Goal: Task Accomplishment & Management: Complete application form

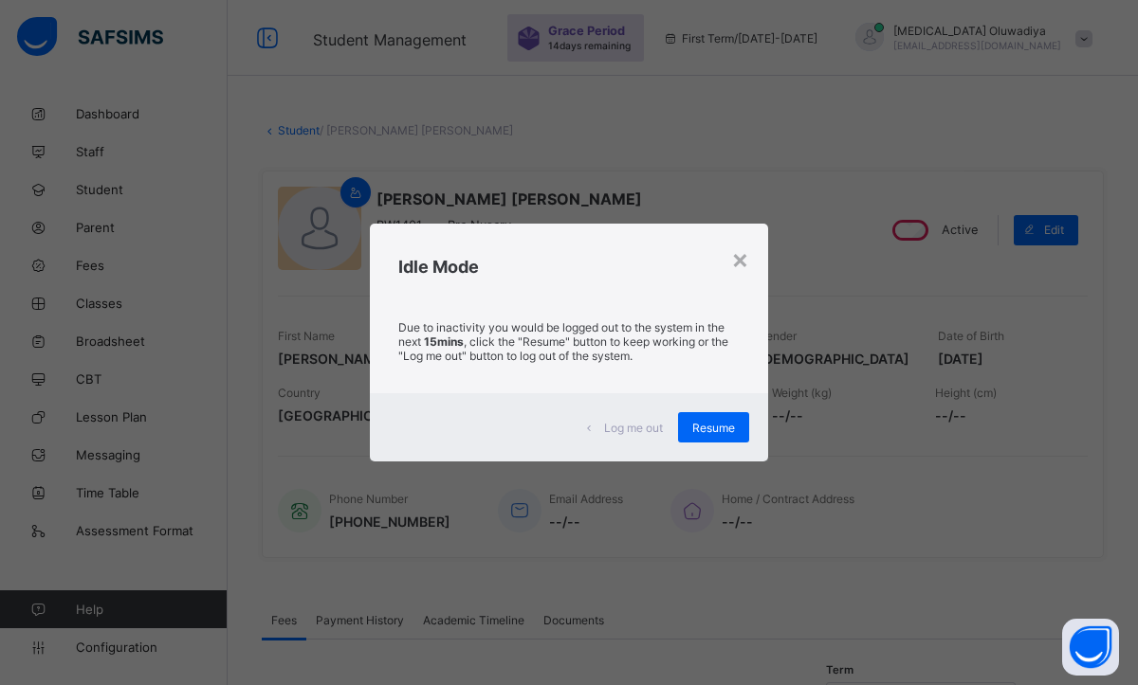
scroll to position [38, 0]
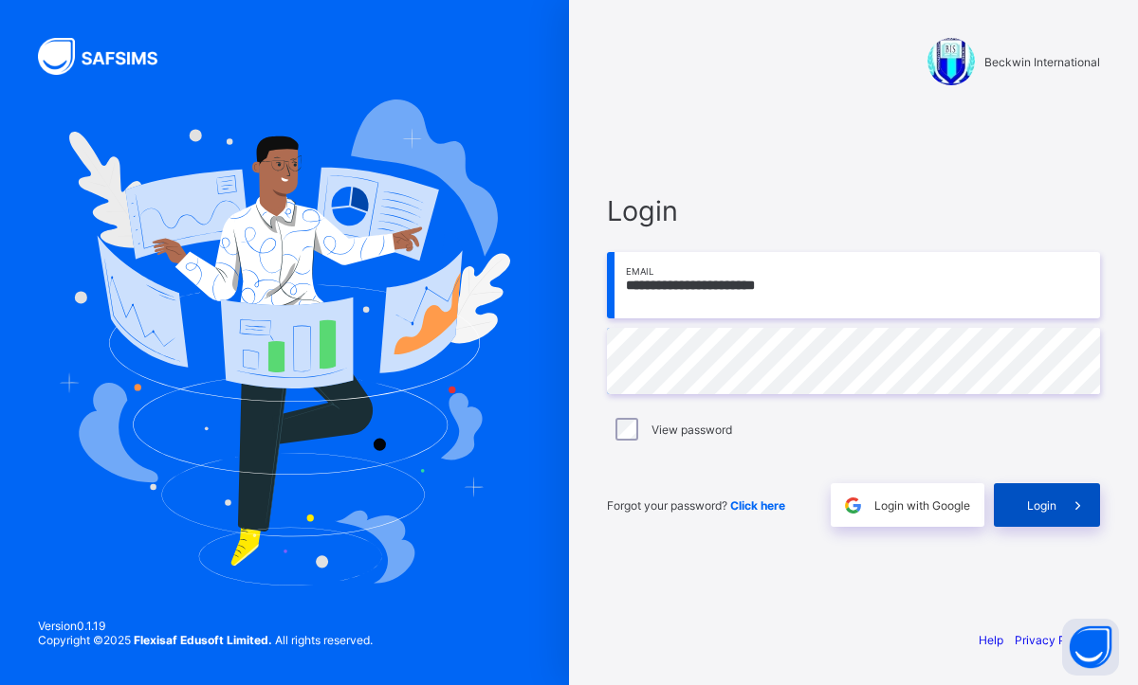
click at [1020, 508] on div "Login" at bounding box center [1046, 505] width 106 height 44
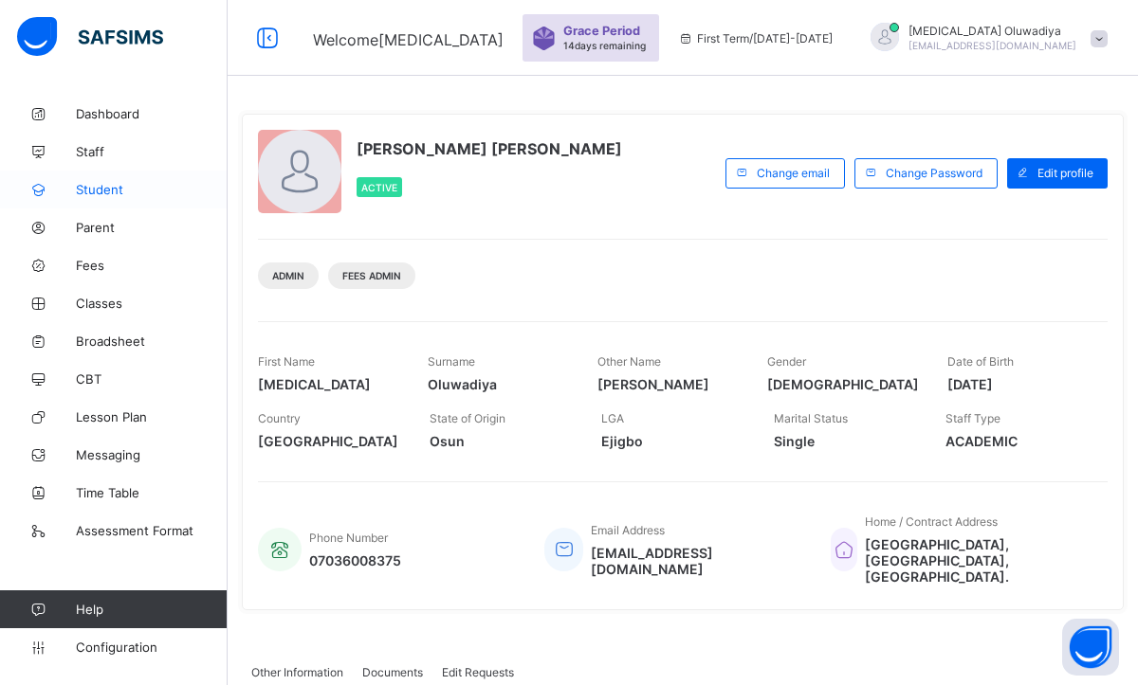
click at [125, 187] on span "Student" at bounding box center [152, 189] width 152 height 15
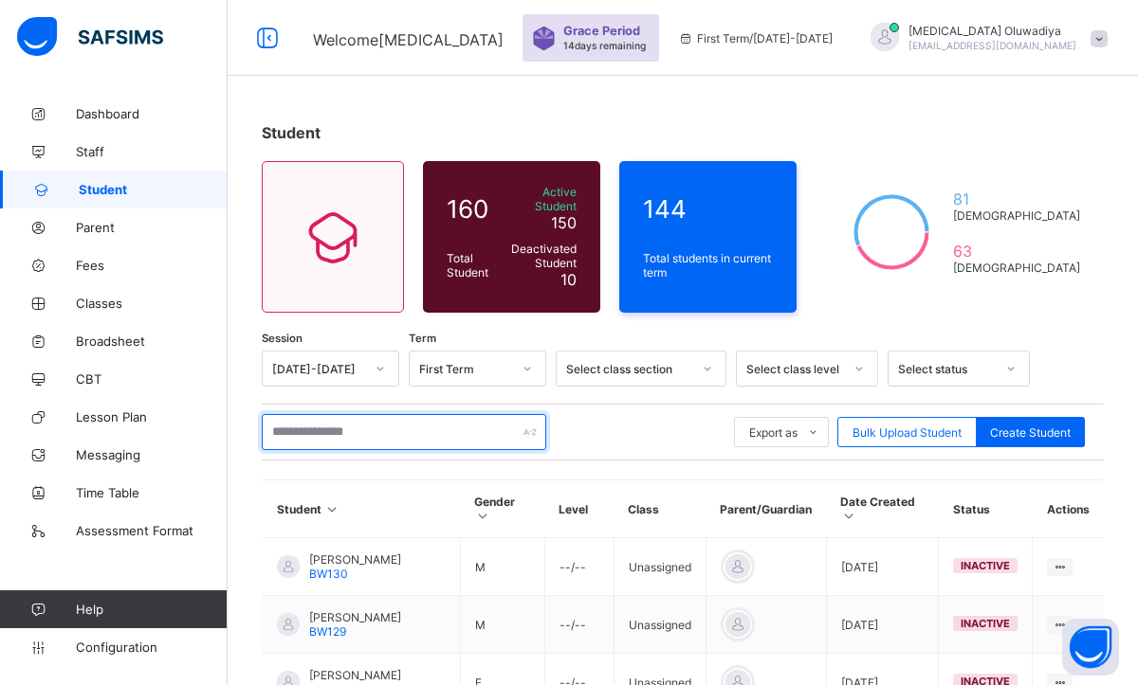
click at [307, 414] on input "text" at bounding box center [404, 432] width 284 height 36
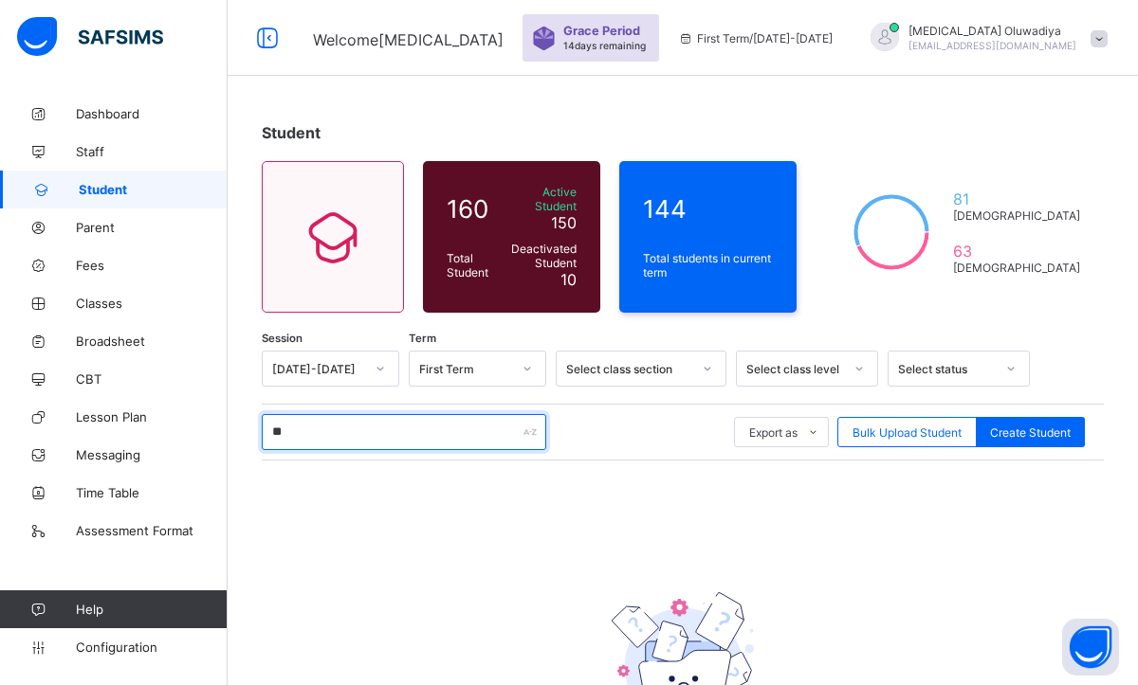
type input "*"
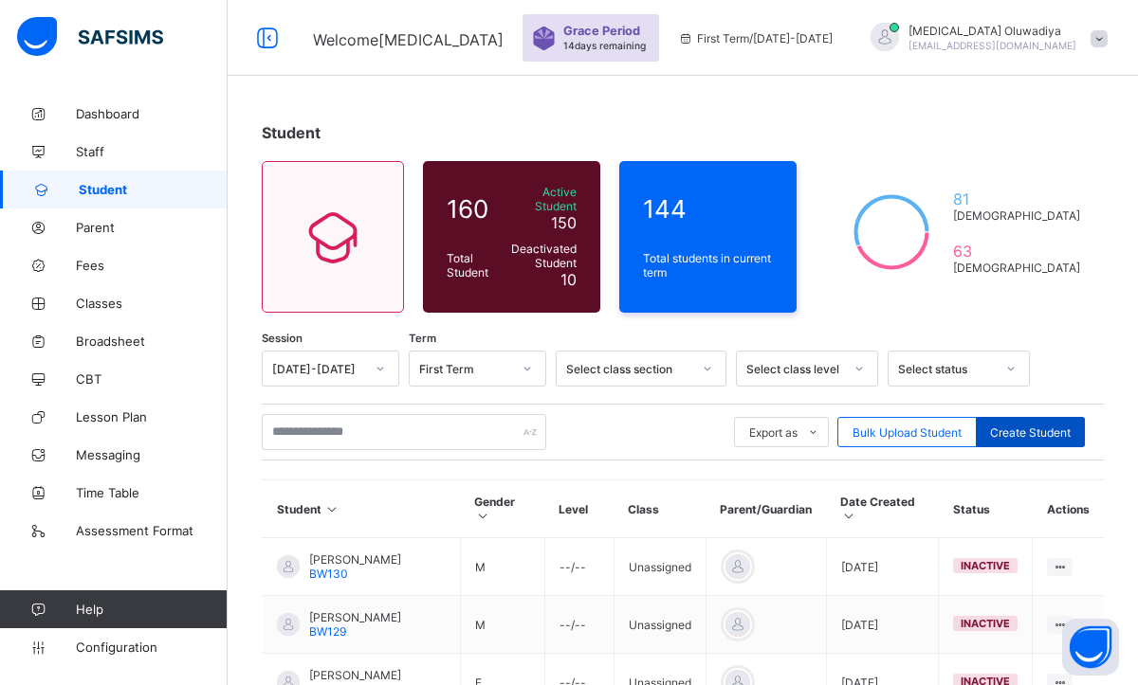
click at [1039, 434] on div "Create Student" at bounding box center [1029, 432] width 109 height 30
select select "**"
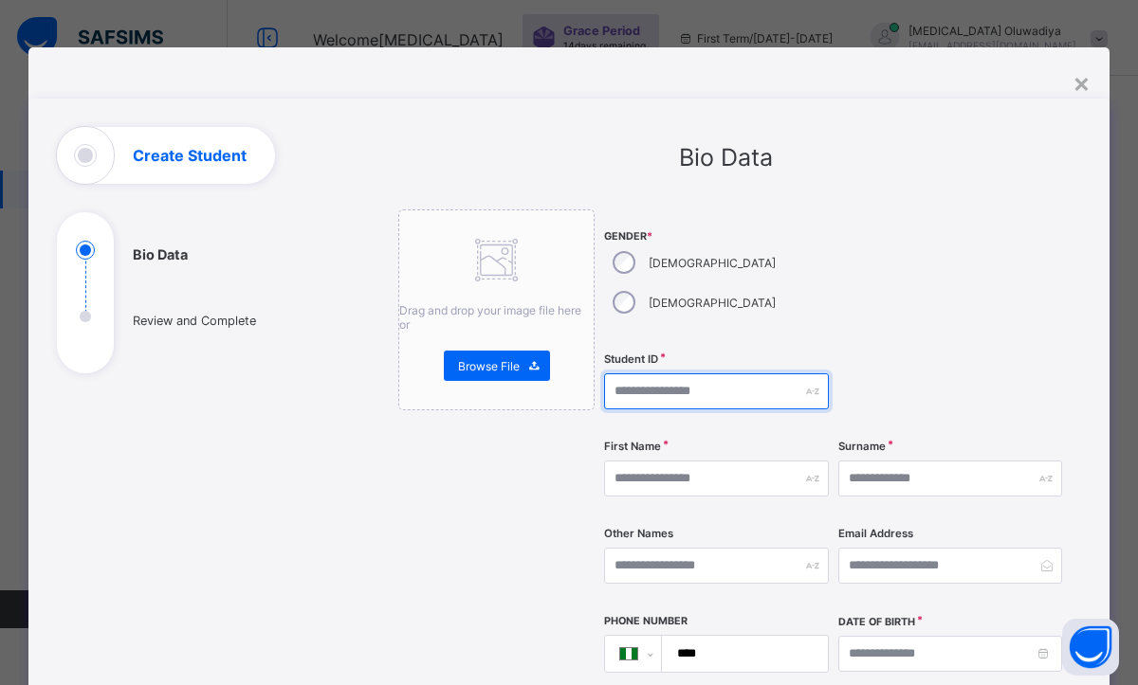
click at [709, 374] on input "text" at bounding box center [716, 392] width 225 height 36
type input "*********"
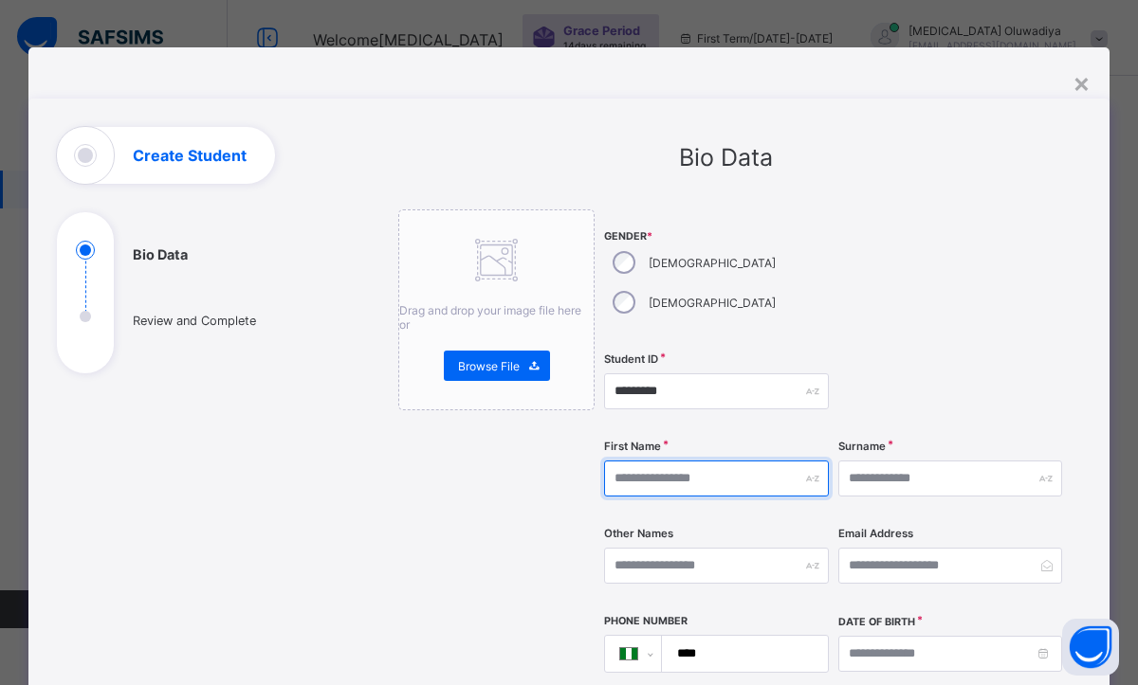
click at [679, 461] on input "text" at bounding box center [716, 479] width 225 height 36
type input "******"
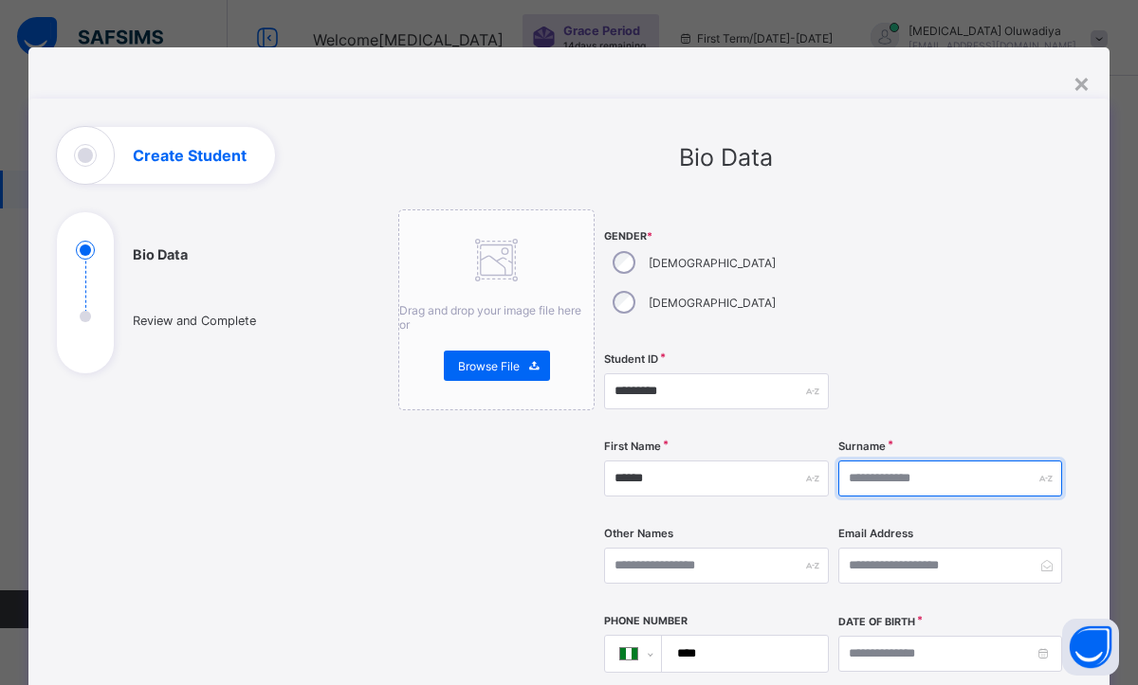
click at [892, 461] on input "text" at bounding box center [950, 479] width 225 height 36
type input "*"
type input "******"
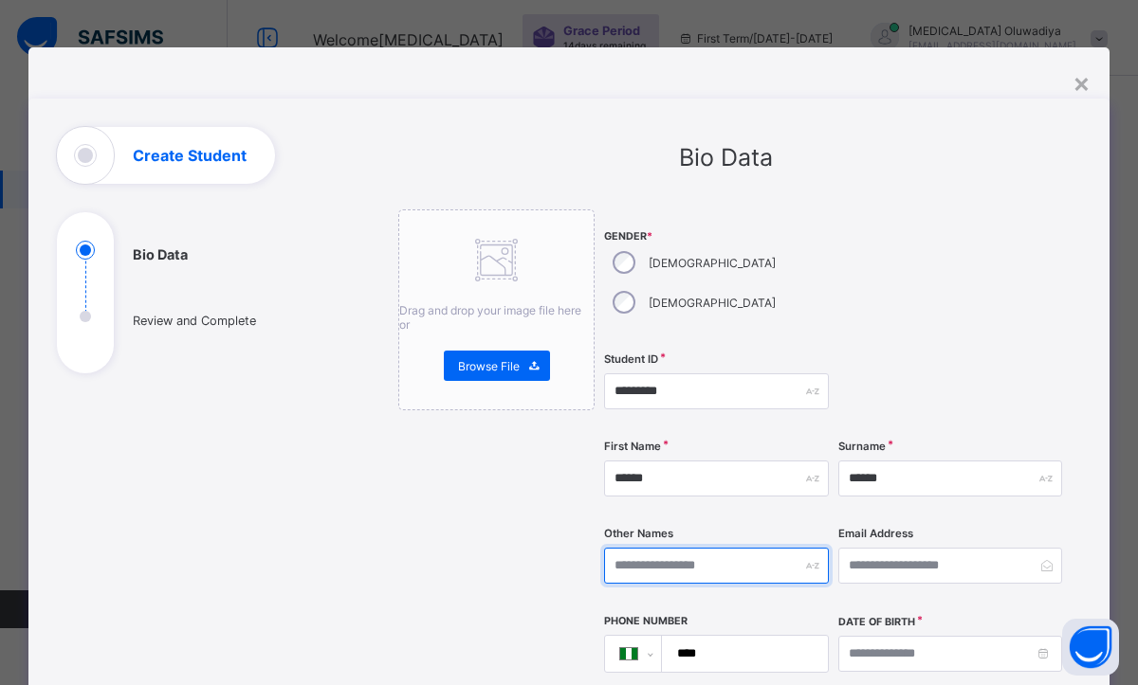
click at [663, 548] on input "text" at bounding box center [716, 566] width 225 height 36
click at [717, 548] on input "text" at bounding box center [716, 566] width 225 height 36
type input "*"
type input "**********"
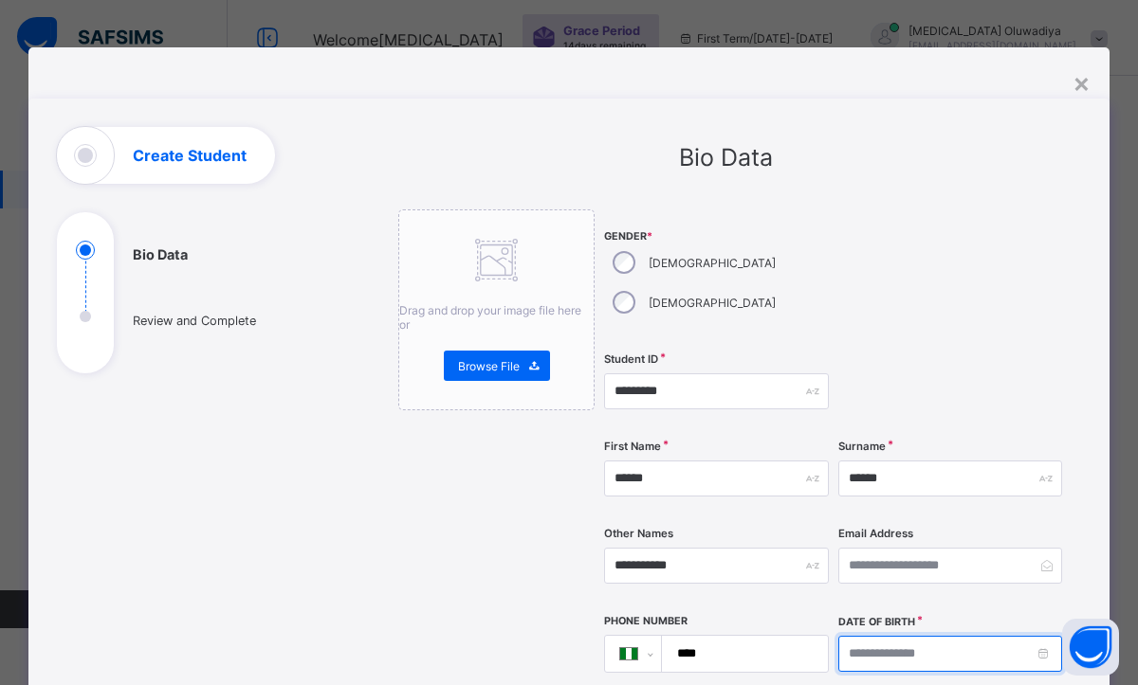
click at [1039, 636] on input at bounding box center [950, 654] width 225 height 36
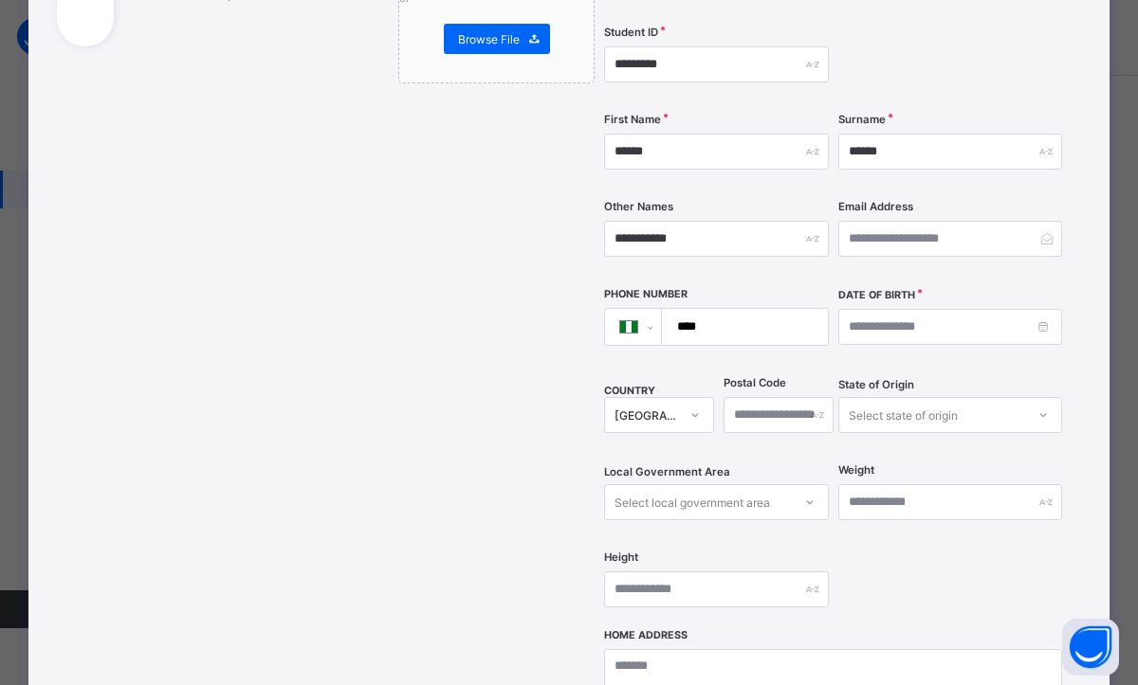
scroll to position [341, 0]
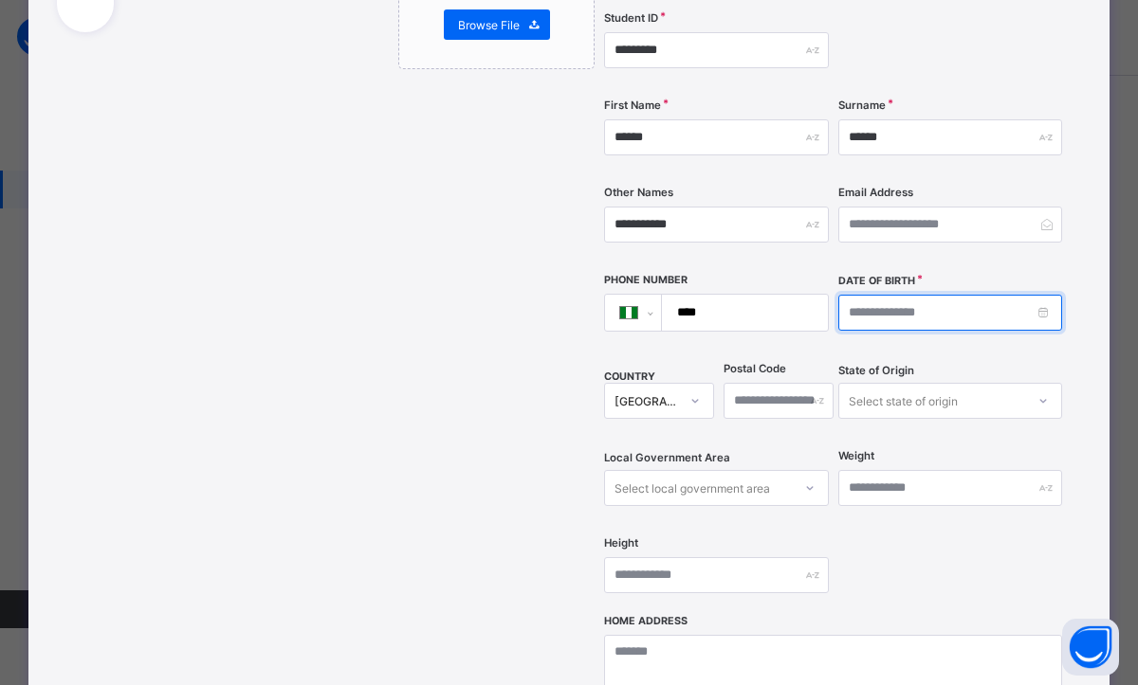
click at [1036, 295] on input at bounding box center [950, 313] width 225 height 36
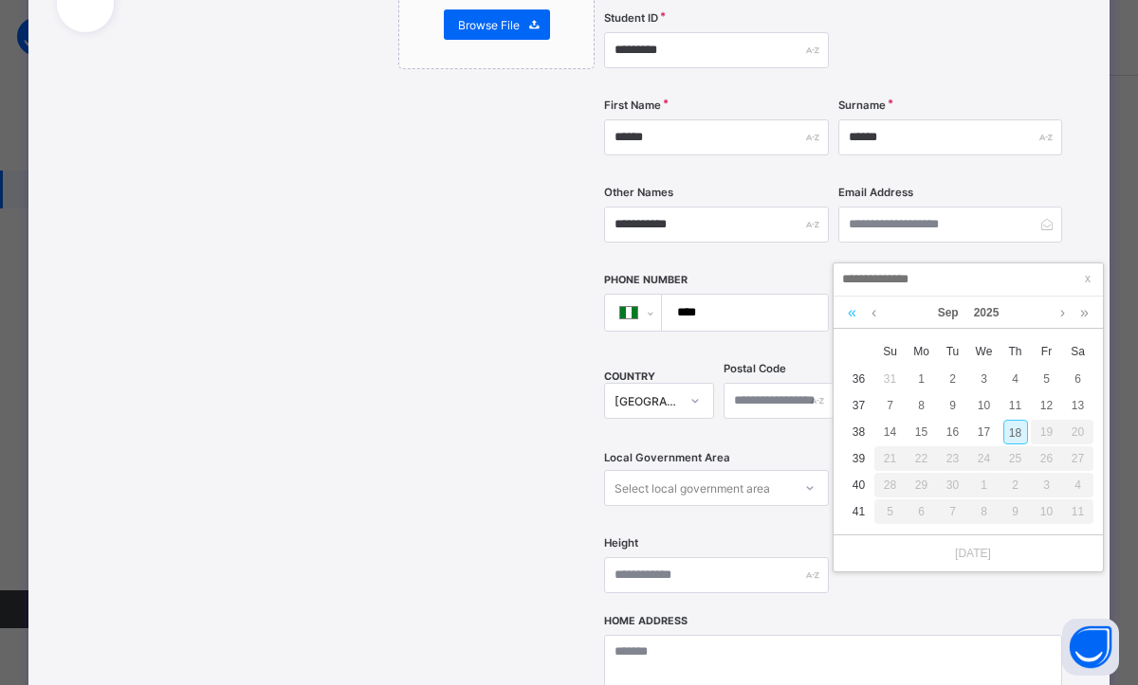
click at [850, 311] on link at bounding box center [852, 313] width 18 height 32
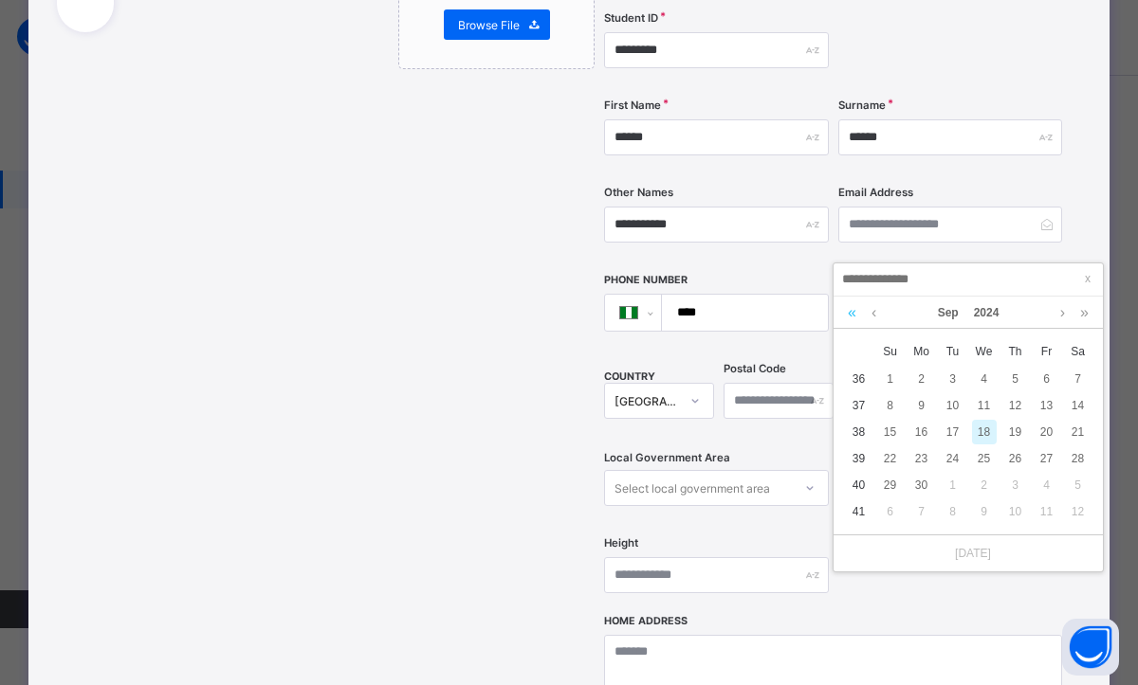
click at [850, 311] on link at bounding box center [852, 313] width 18 height 32
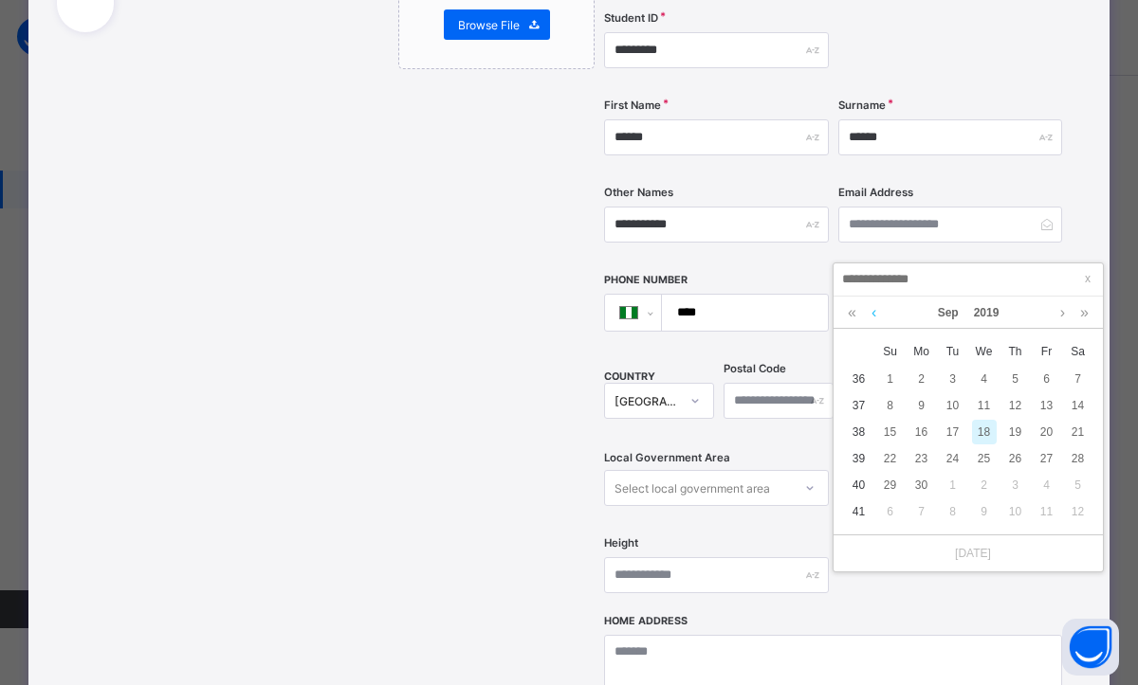
click at [876, 322] on link at bounding box center [873, 313] width 14 height 32
click at [875, 319] on link at bounding box center [873, 313] width 14 height 32
click at [1012, 483] on div "27" at bounding box center [1015, 485] width 25 height 25
type input "**********"
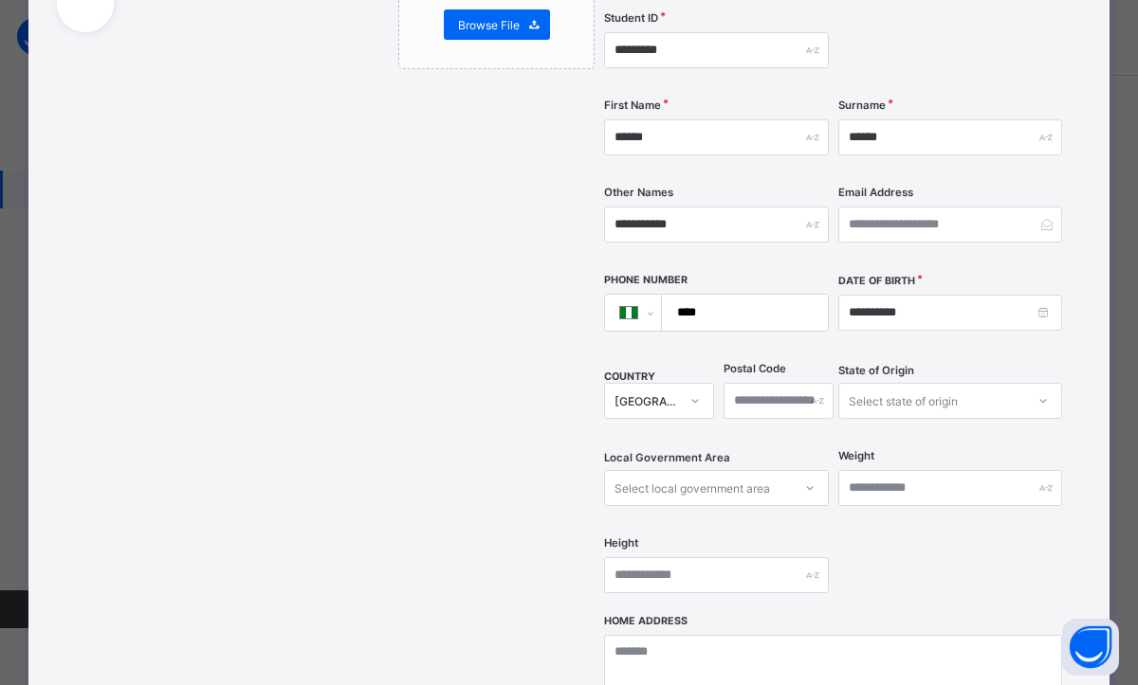
click at [895, 501] on div "**********" at bounding box center [833, 241] width 458 height 746
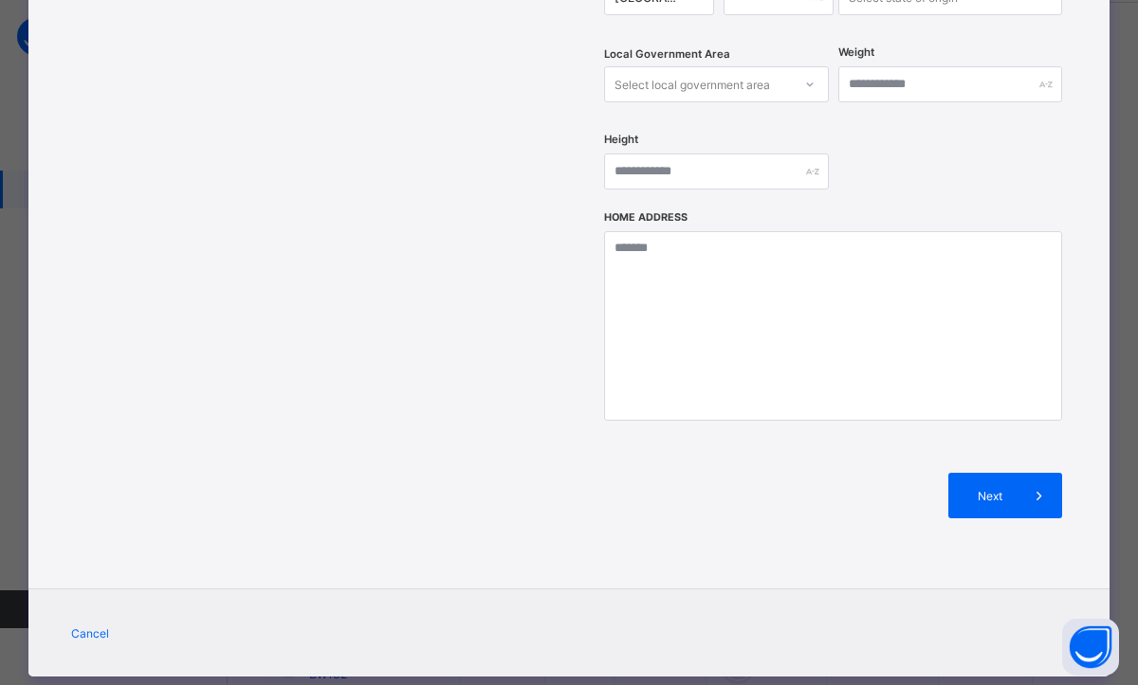
scroll to position [76, 0]
click at [962, 489] on span "Next" at bounding box center [989, 496] width 54 height 14
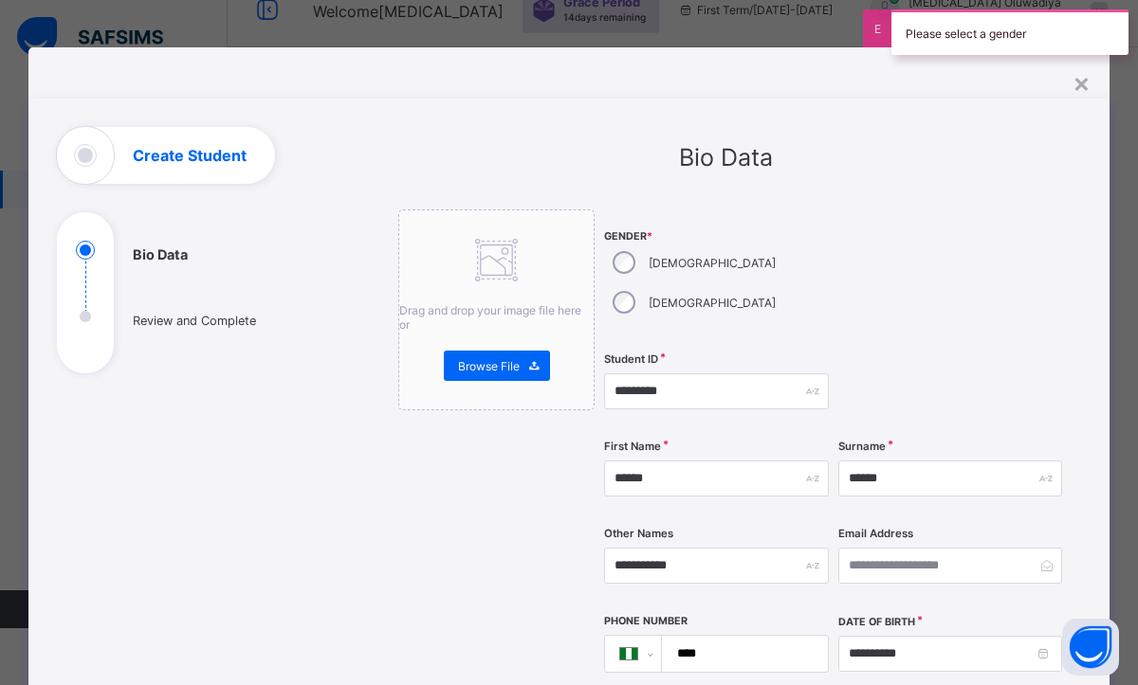
scroll to position [0, 0]
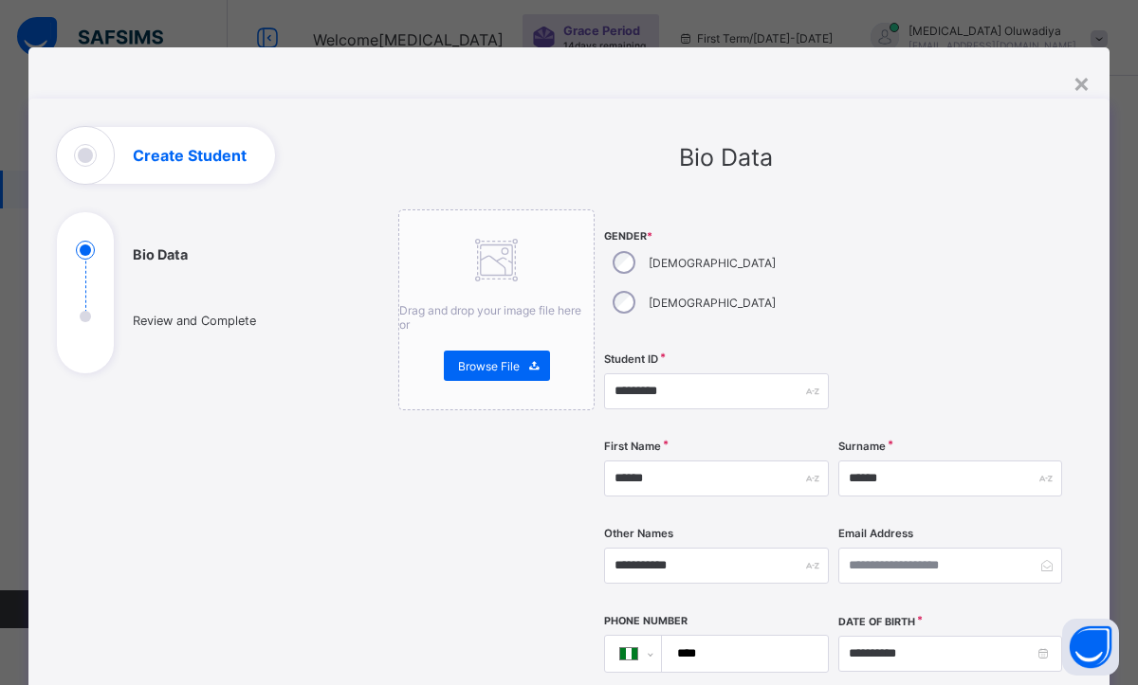
click at [911, 353] on div at bounding box center [950, 392] width 225 height 78
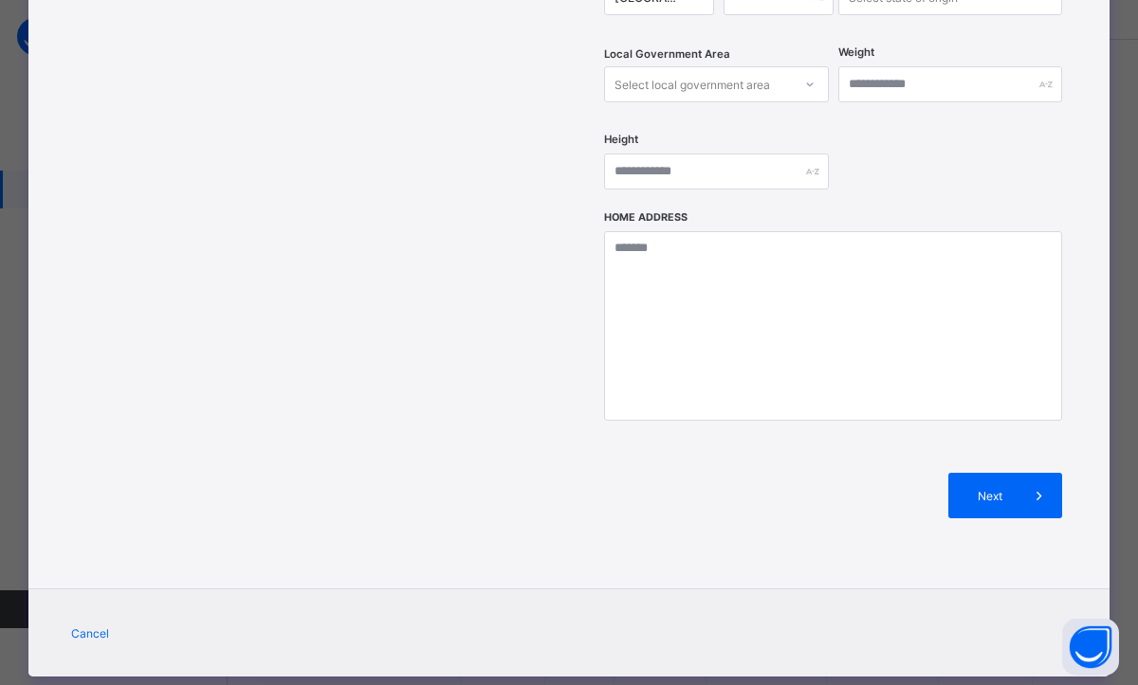
scroll to position [38, 0]
click at [1010, 473] on div "Next" at bounding box center [1005, 496] width 114 height 46
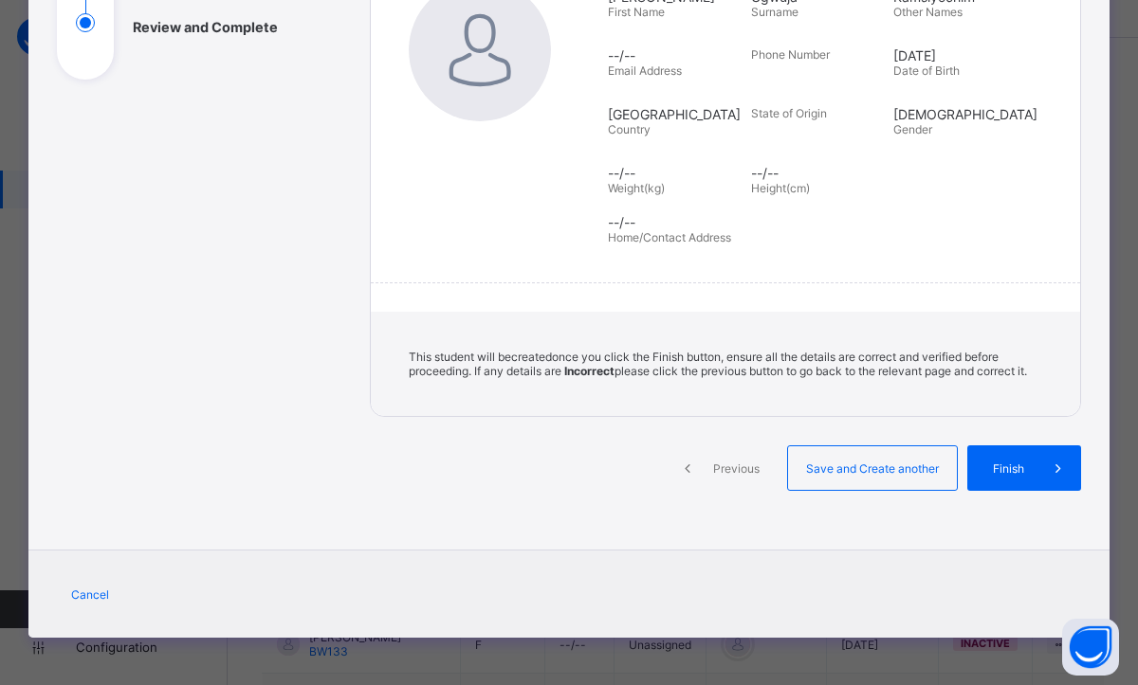
scroll to position [308, 0]
click at [1010, 468] on span "Finish" at bounding box center [1008, 469] width 54 height 14
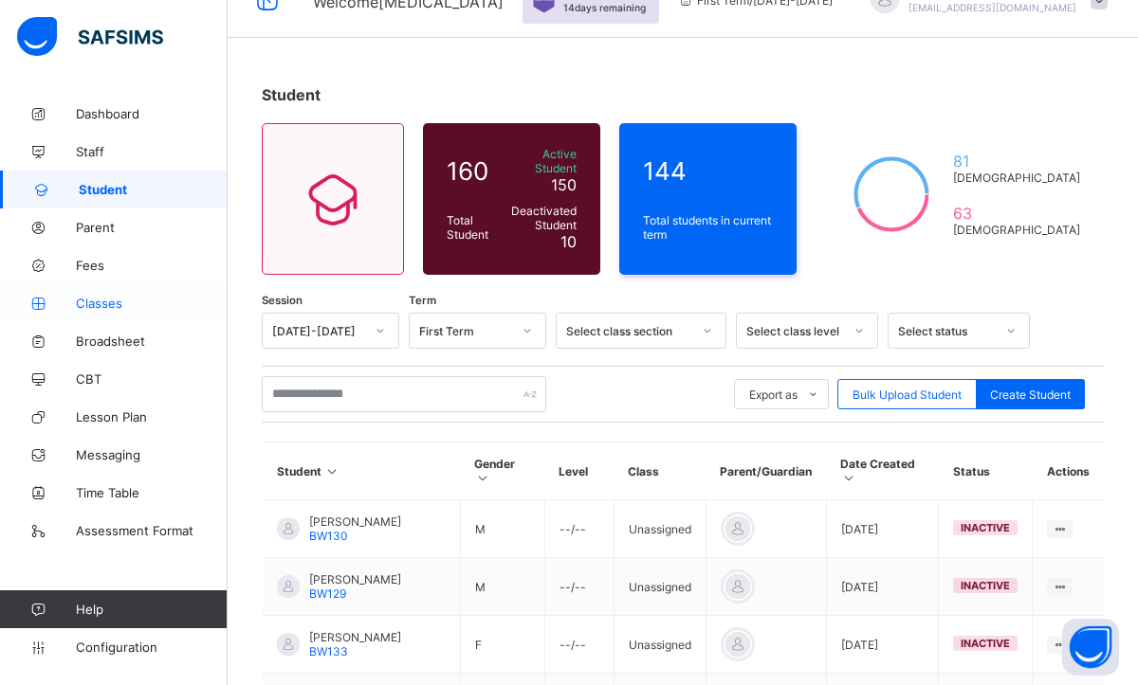
click at [90, 300] on span "Classes" at bounding box center [152, 303] width 152 height 15
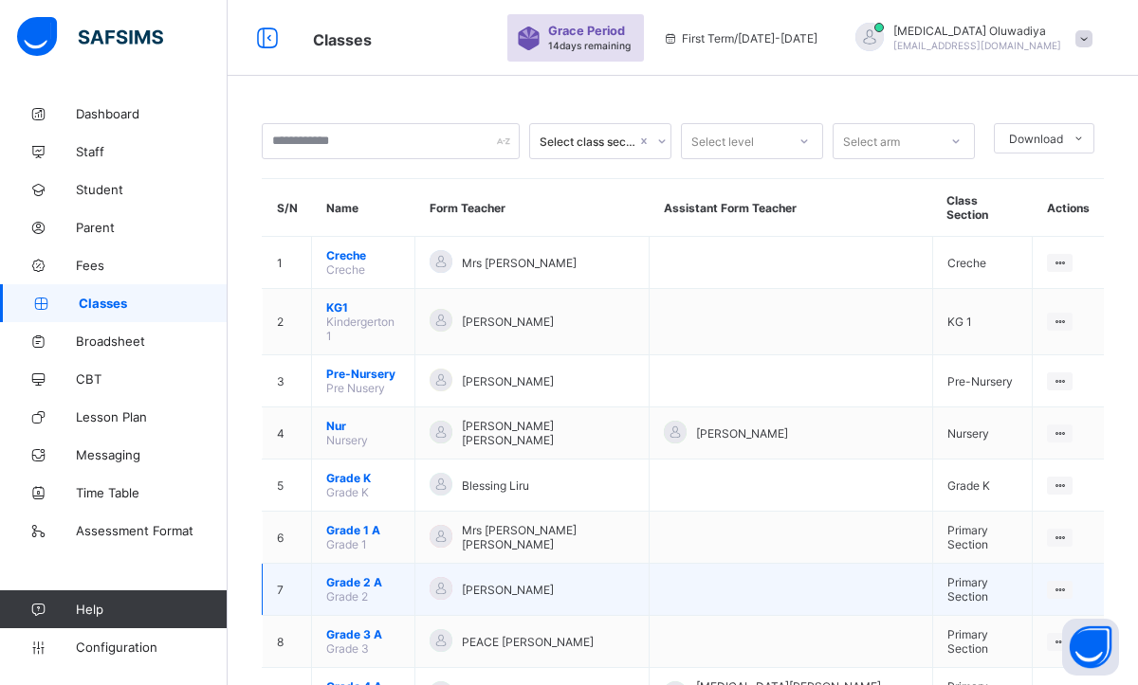
click at [347, 575] on span "Grade 2 A" at bounding box center [363, 582] width 74 height 14
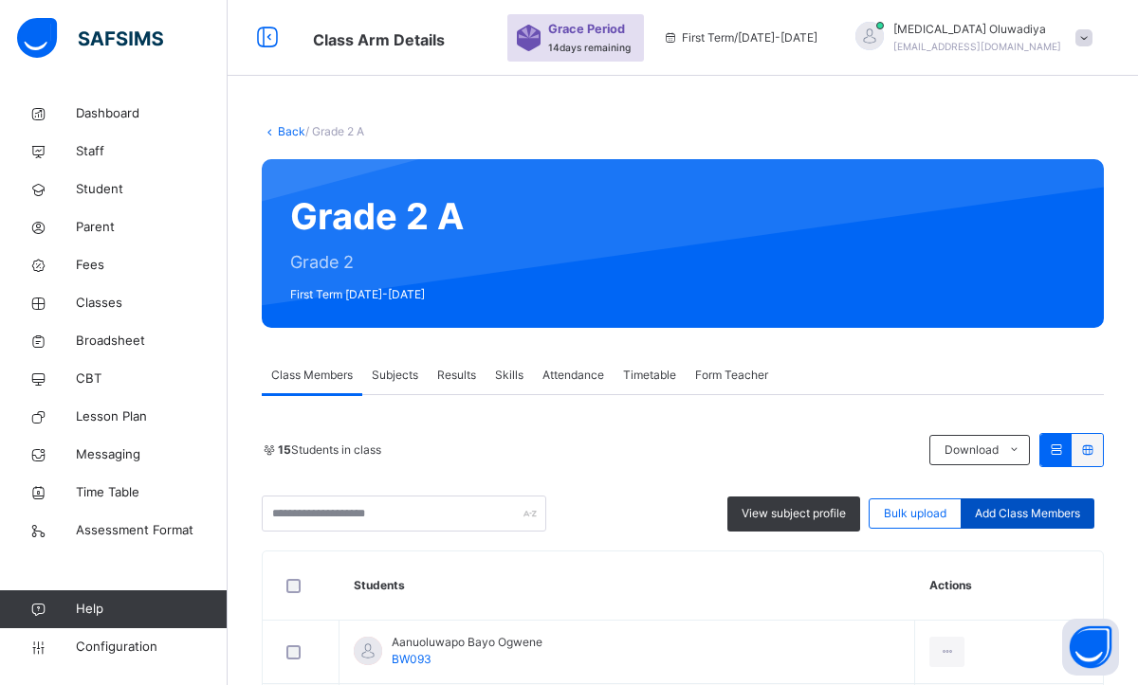
click at [999, 512] on span "Add Class Members" at bounding box center [1027, 513] width 105 height 17
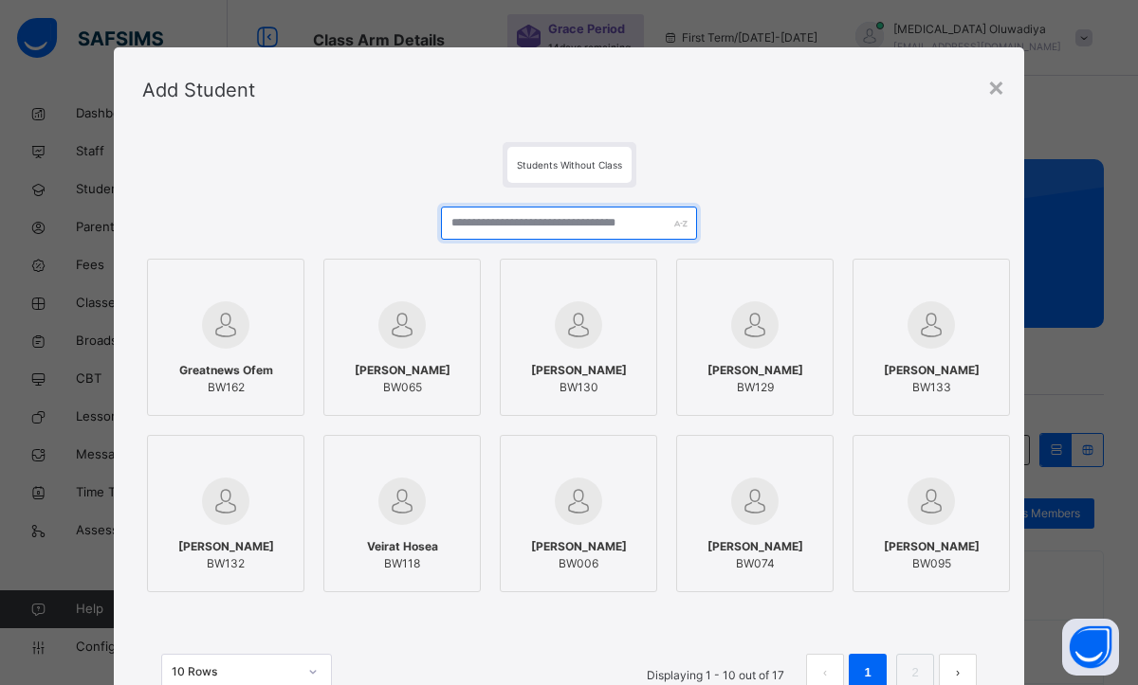
click at [584, 221] on input "text" at bounding box center [569, 223] width 256 height 33
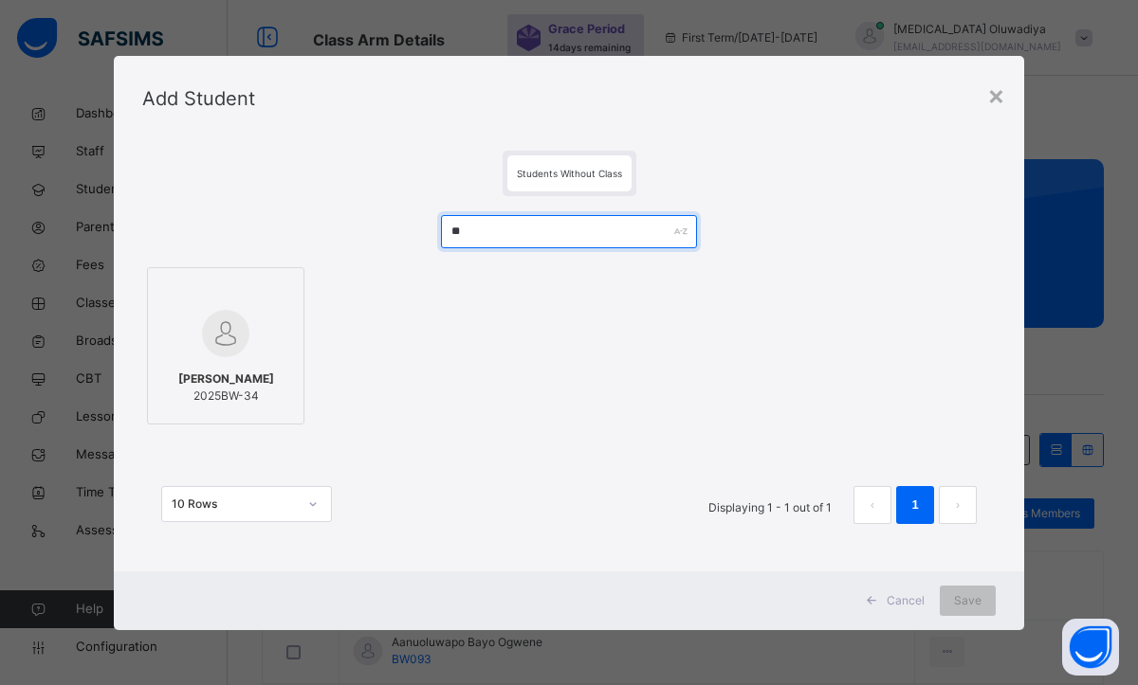
type input "**"
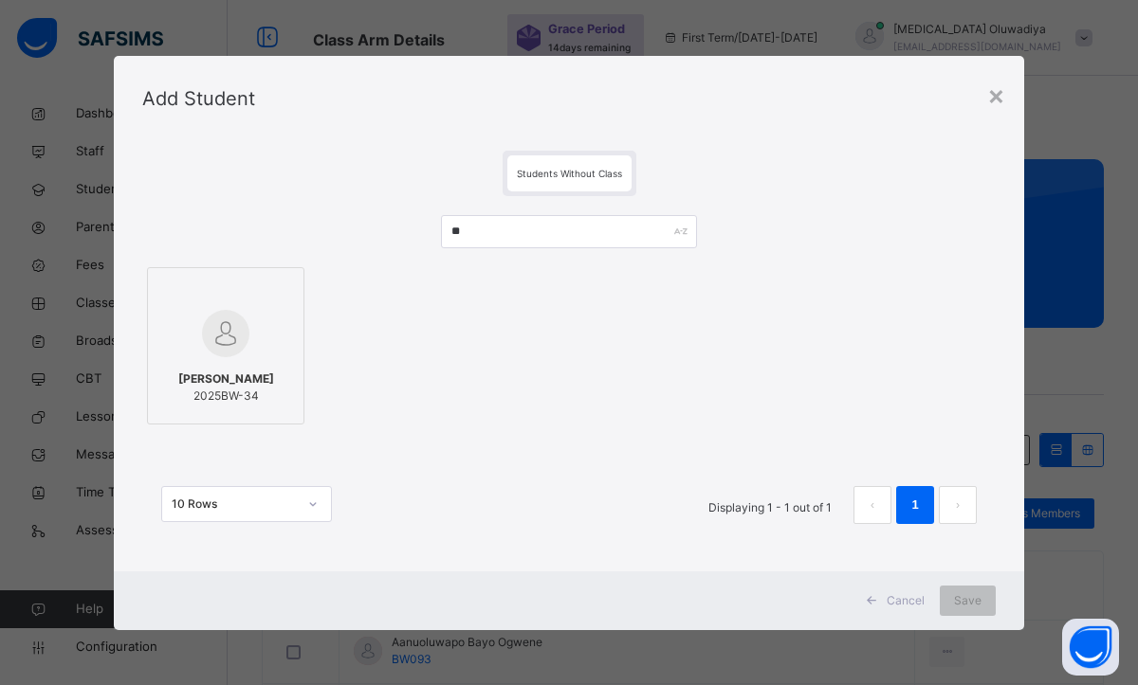
click at [268, 348] on div at bounding box center [225, 333] width 137 height 55
click at [953, 603] on div "Save" at bounding box center [967, 601] width 56 height 30
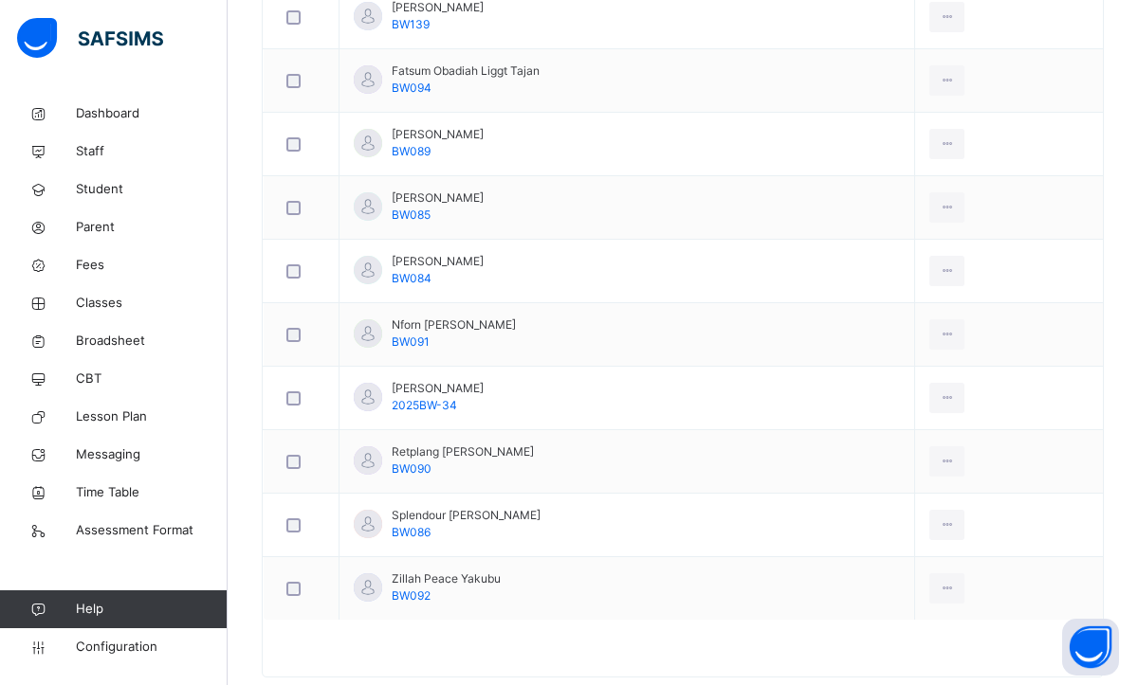
scroll to position [1024, 0]
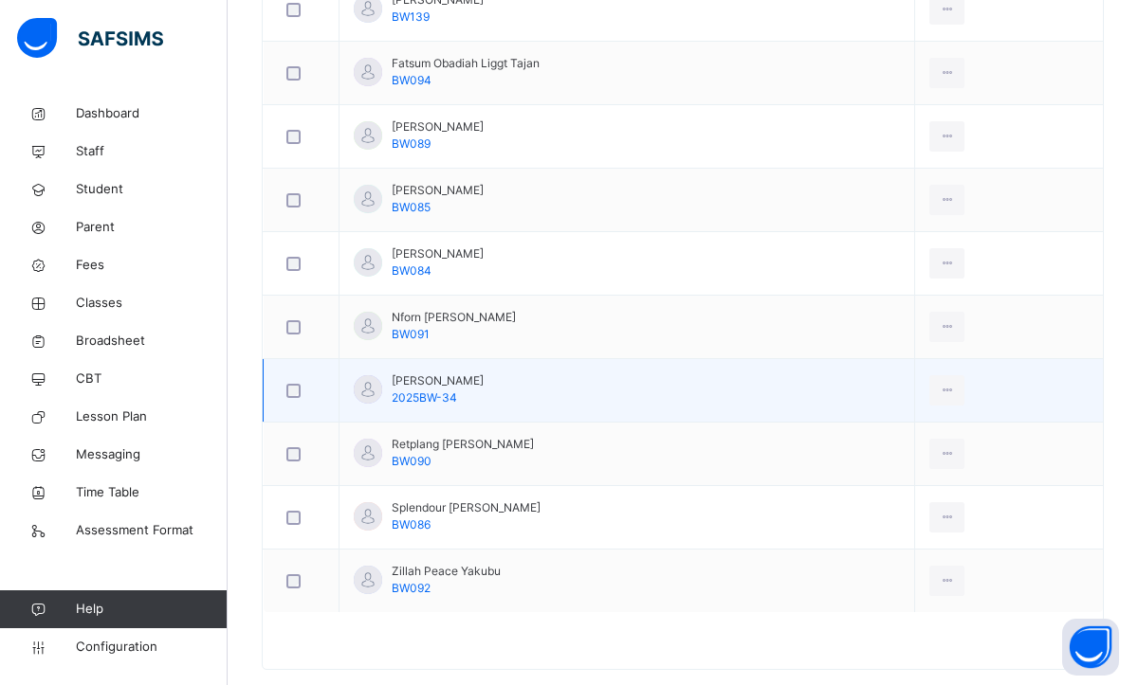
click at [591, 388] on td "[PERSON_NAME] Ugwuja 2025BW-34" at bounding box center [626, 391] width 575 height 64
click at [891, 427] on div "View Profile" at bounding box center [904, 433] width 102 height 19
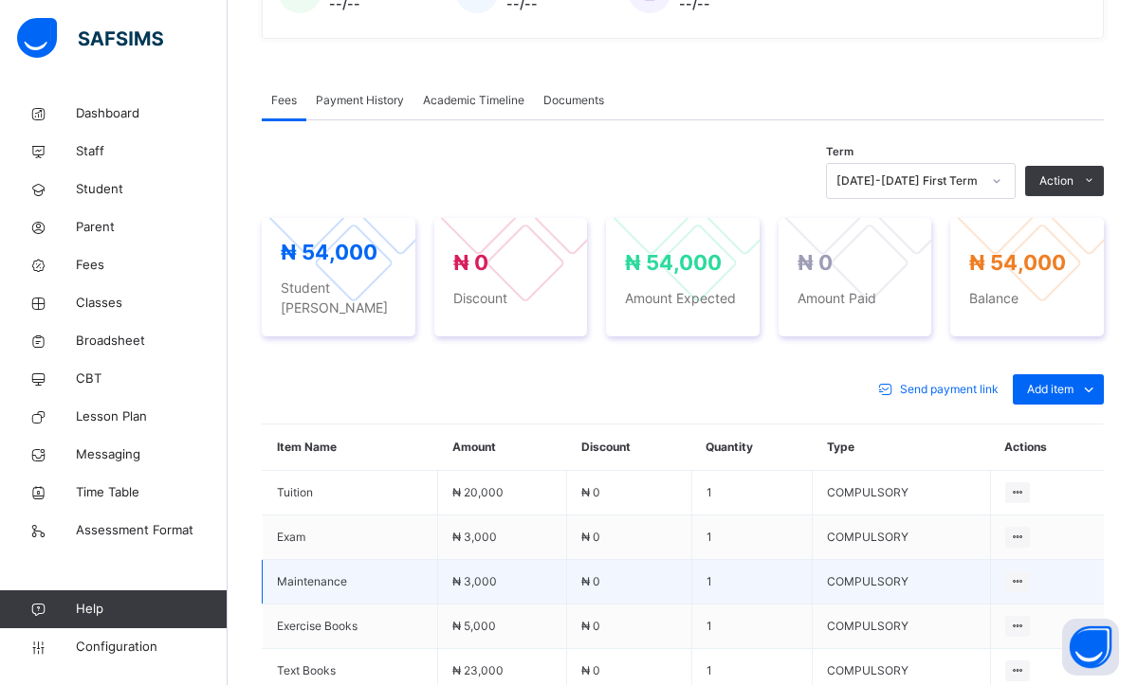
scroll to position [538, 0]
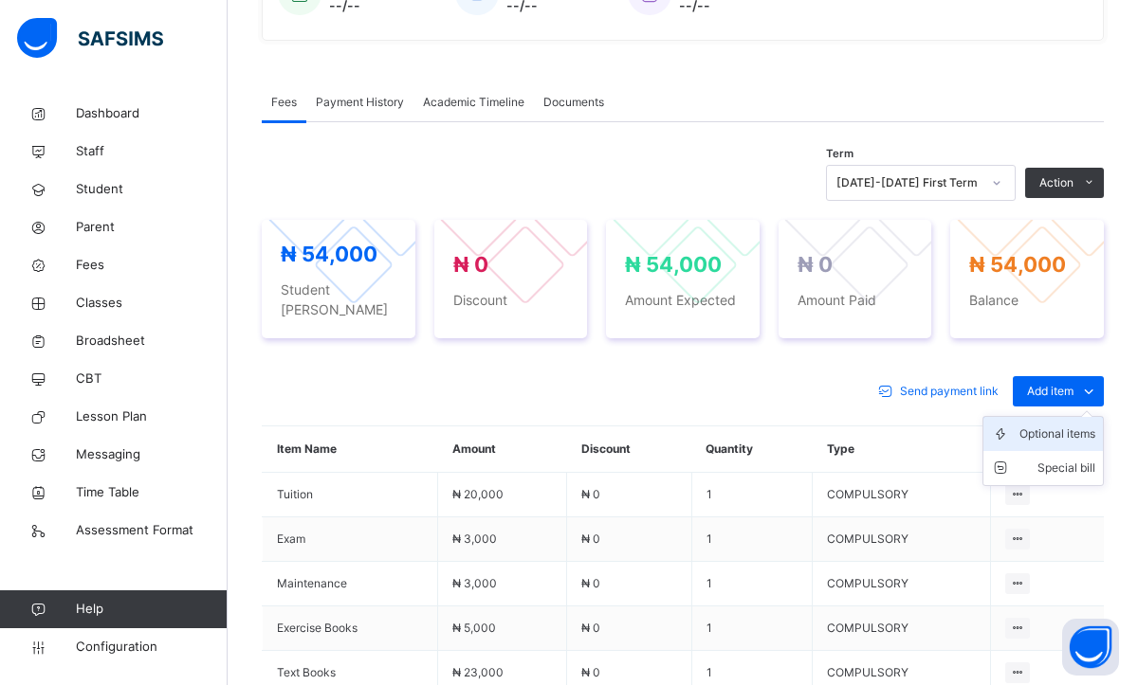
click at [1047, 426] on li "Optional items" at bounding box center [1042, 434] width 119 height 34
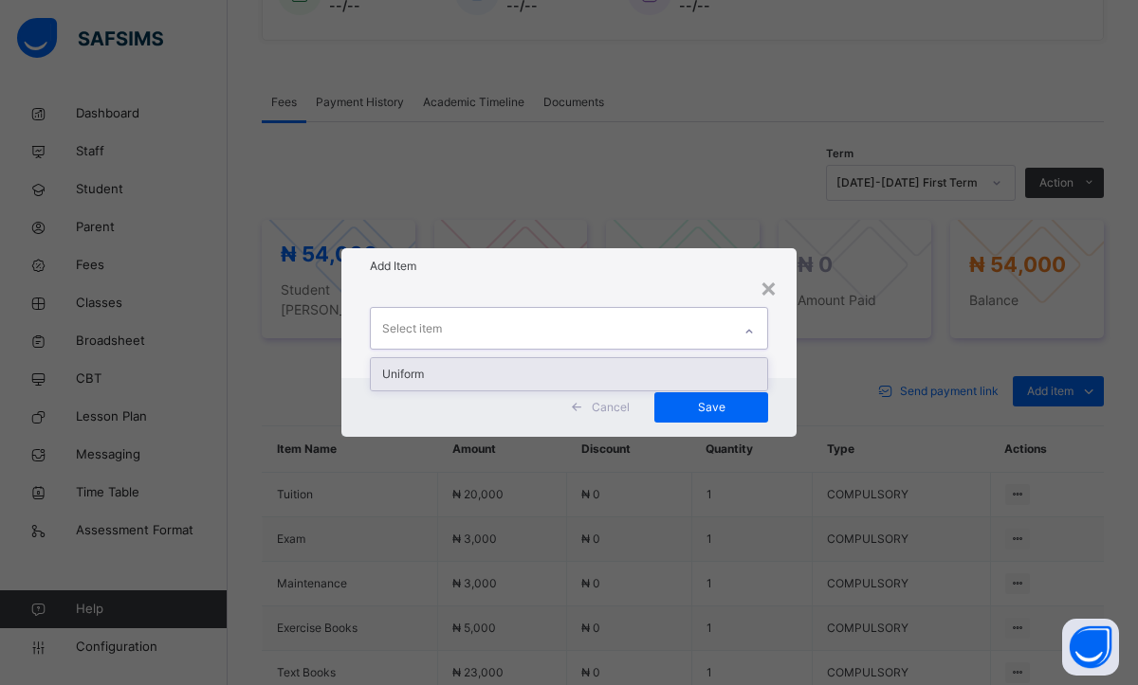
click at [741, 340] on div at bounding box center [749, 332] width 32 height 30
click at [582, 371] on div "Uniform" at bounding box center [569, 374] width 396 height 32
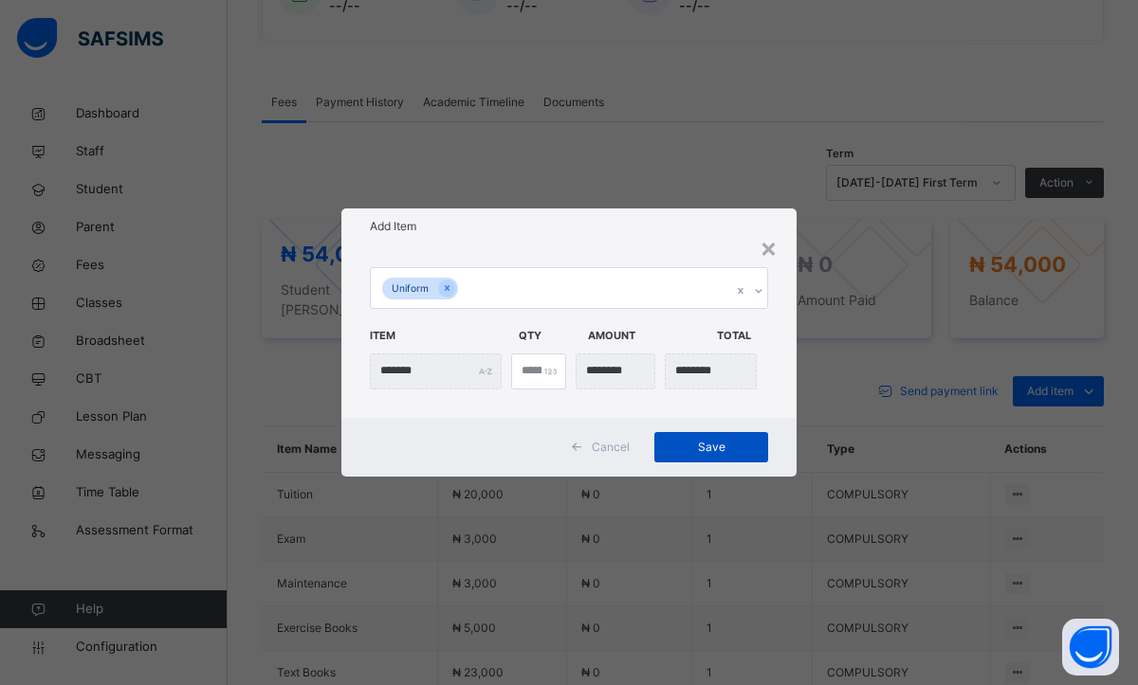
click at [688, 432] on div "Save" at bounding box center [711, 447] width 114 height 30
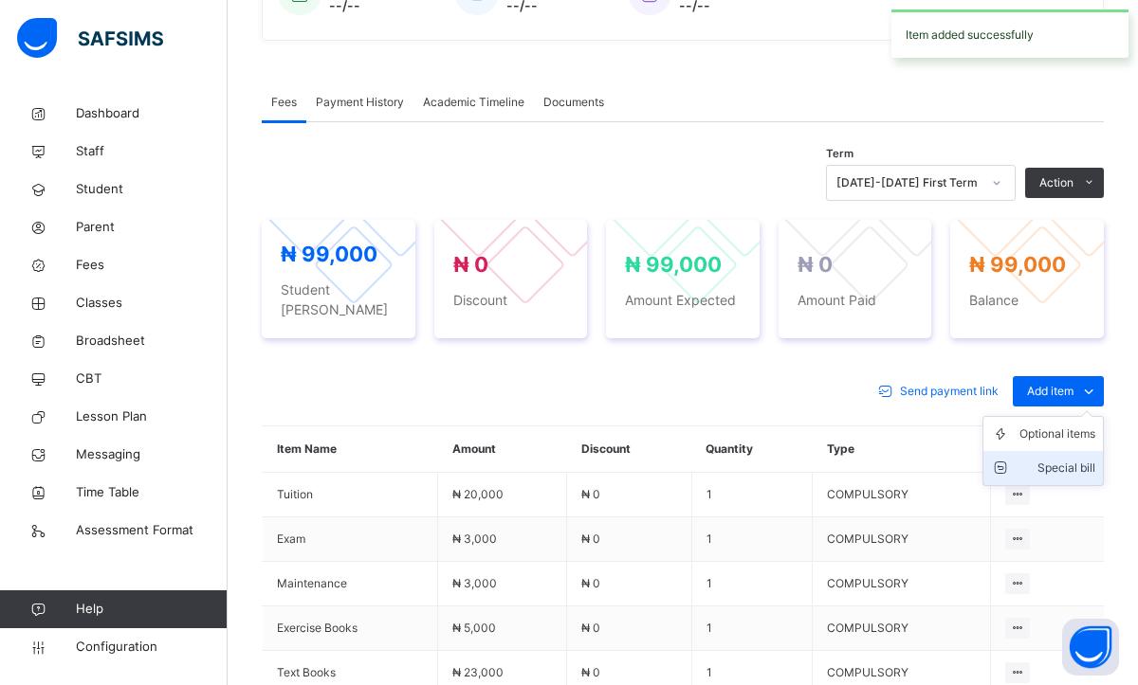
click at [1062, 459] on div "Special bill" at bounding box center [1057, 468] width 76 height 19
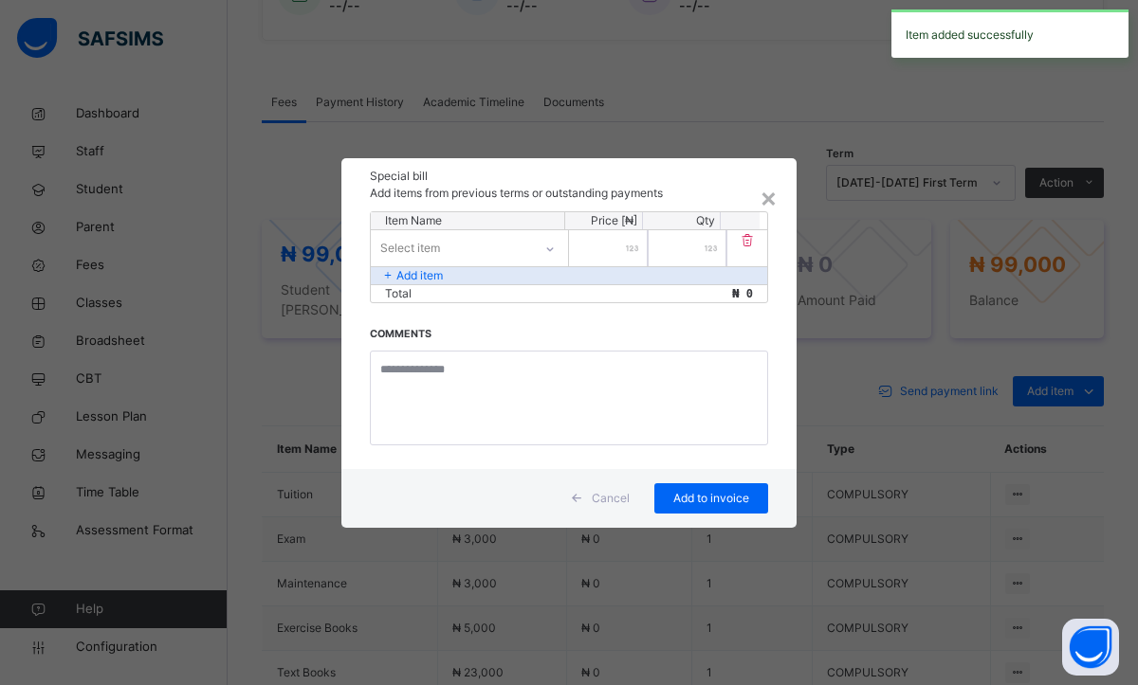
click at [558, 251] on div at bounding box center [550, 249] width 32 height 30
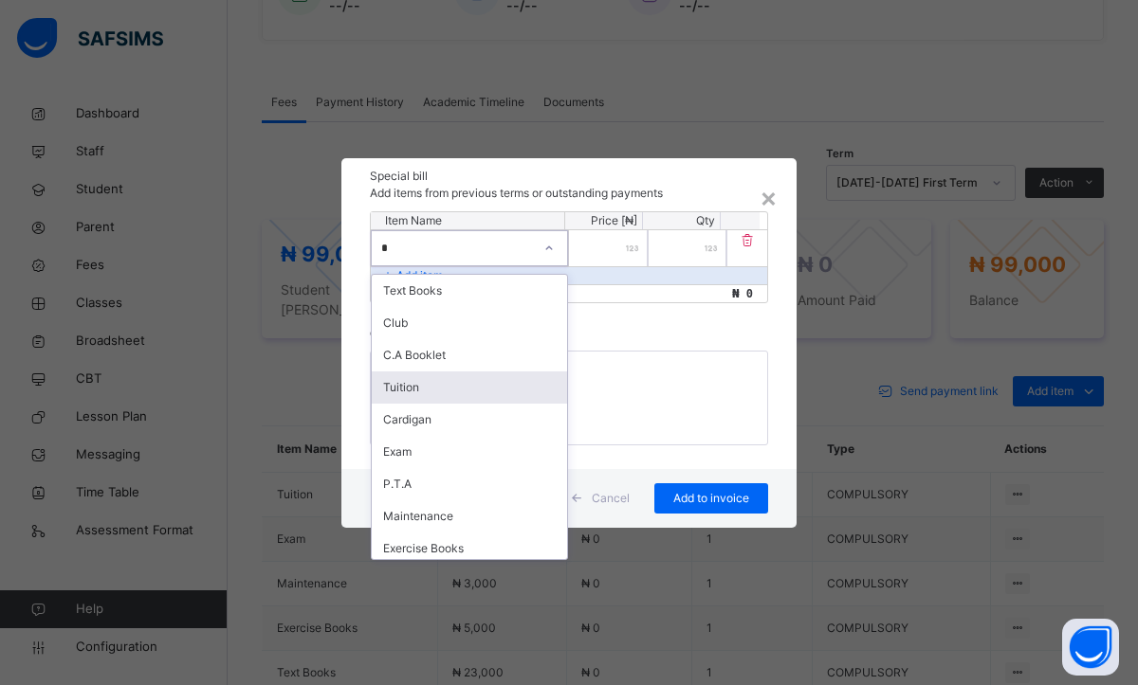
type input "**"
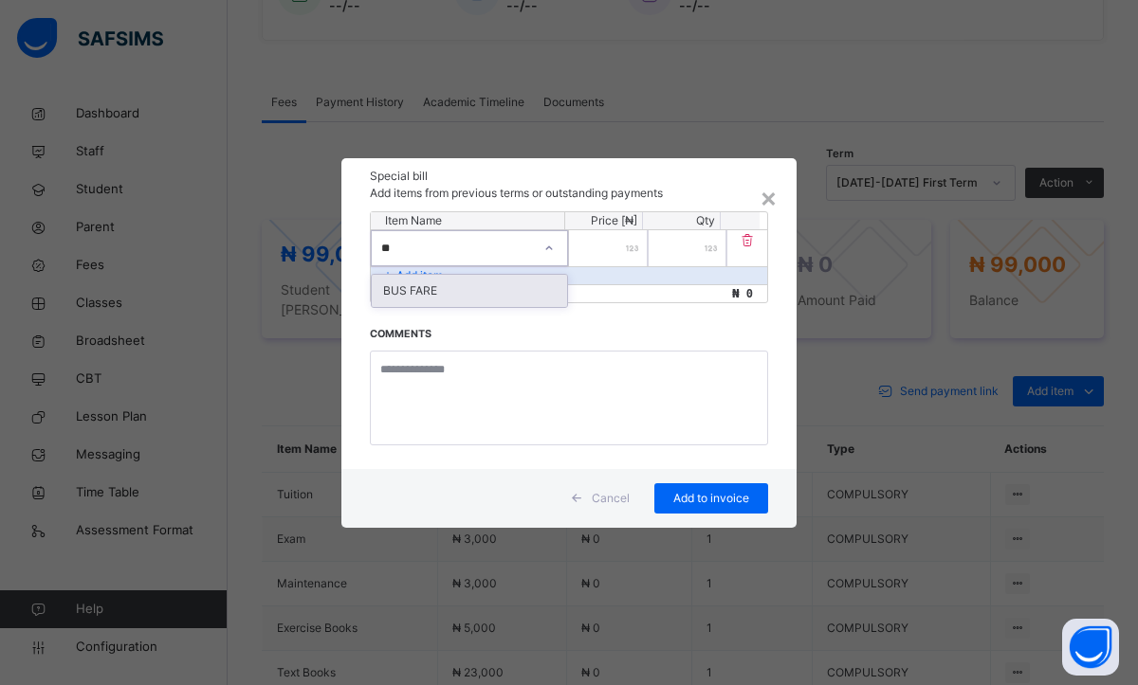
click at [433, 300] on div "BUS FARE" at bounding box center [469, 291] width 195 height 32
click at [611, 248] on input "number" at bounding box center [608, 248] width 79 height 36
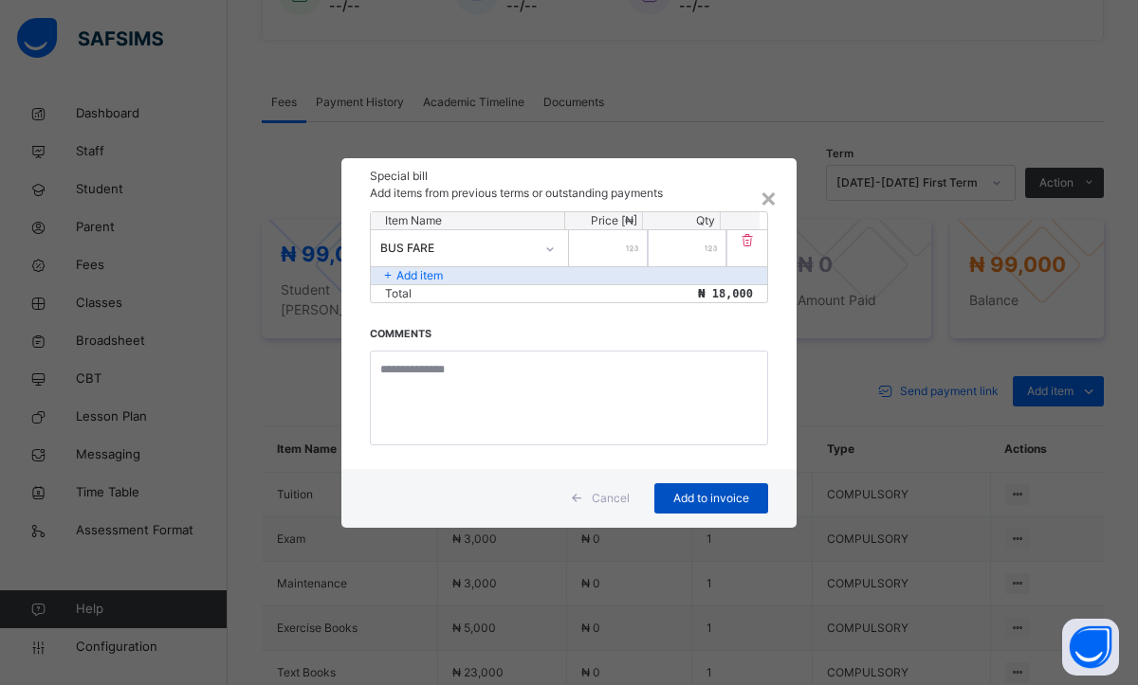
type input "*****"
click at [701, 490] on span "Add to invoice" at bounding box center [710, 498] width 85 height 17
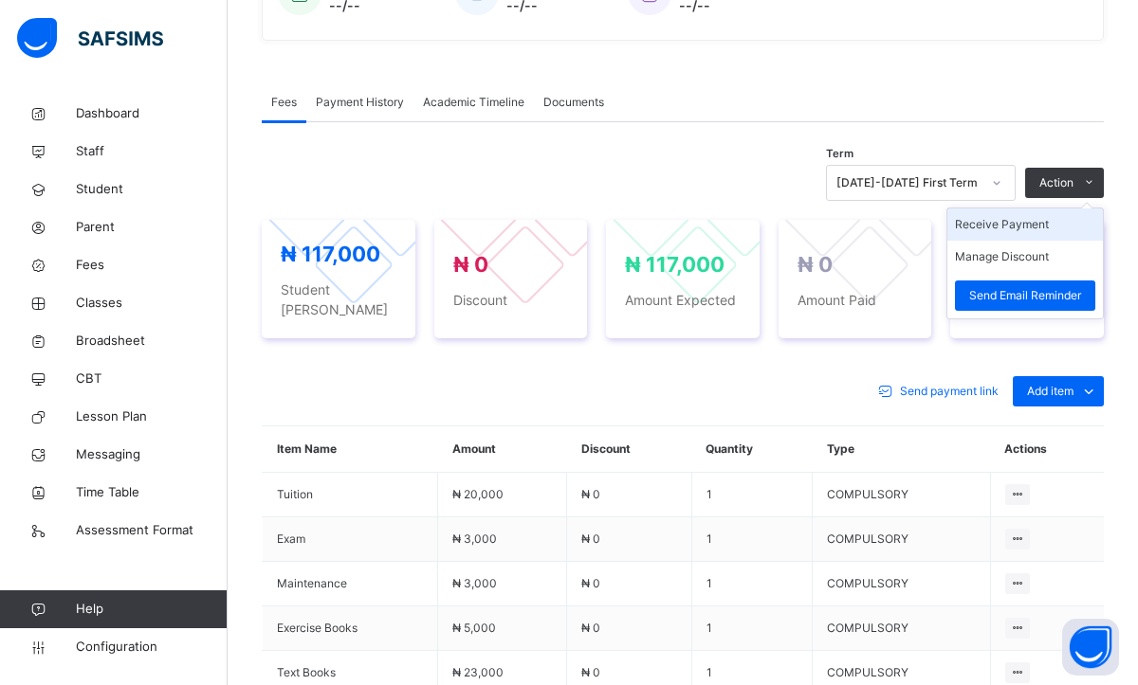
click at [1006, 223] on li "Receive Payment" at bounding box center [1024, 225] width 155 height 32
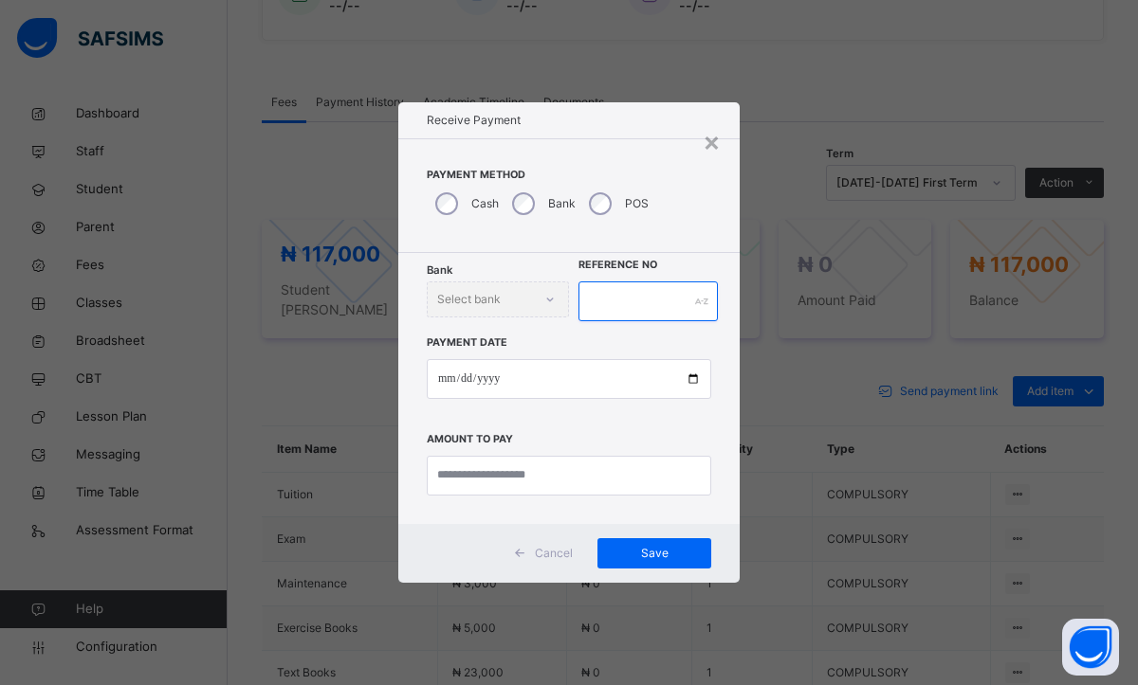
click at [634, 301] on input "text" at bounding box center [647, 302] width 139 height 40
type input "*"
type input "*******"
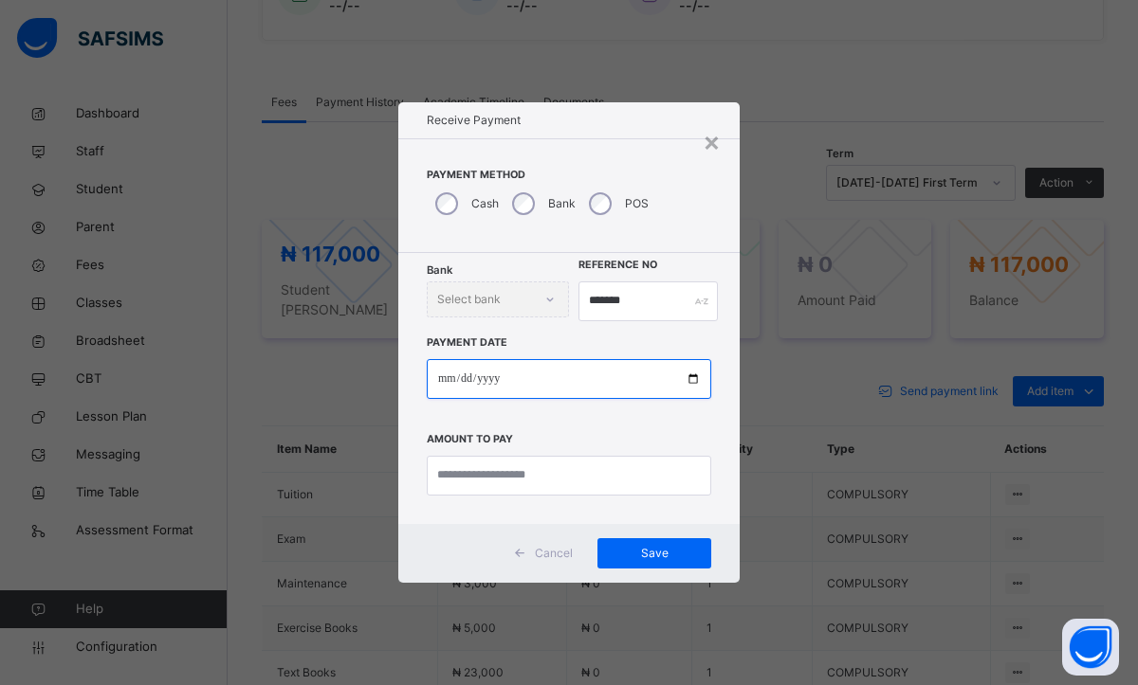
click at [439, 386] on input "date" at bounding box center [569, 379] width 284 height 40
type input "**********"
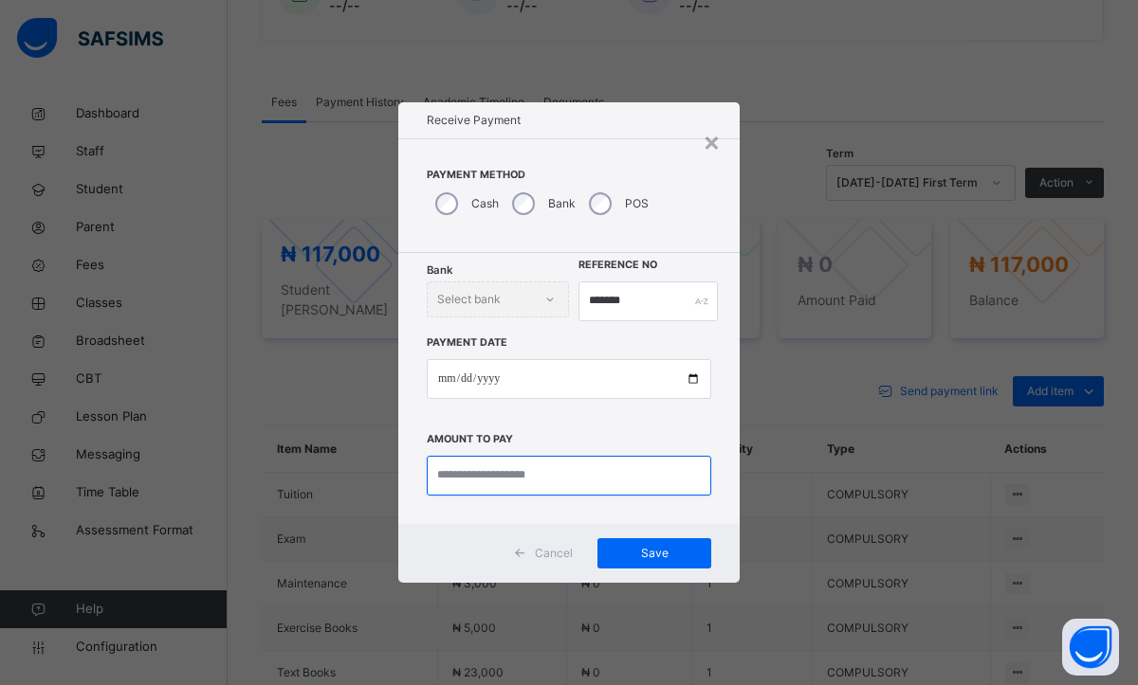
click at [515, 484] on input "currency" at bounding box center [569, 476] width 284 height 40
type input "*********"
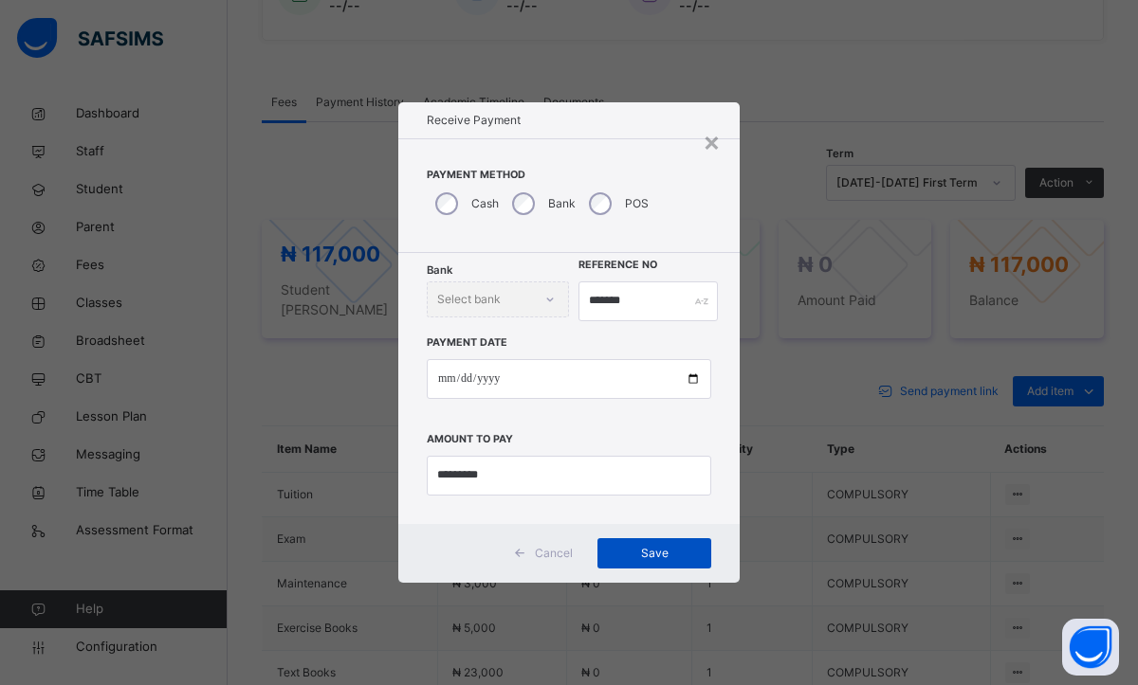
click at [679, 562] on div "Save" at bounding box center [654, 553] width 114 height 30
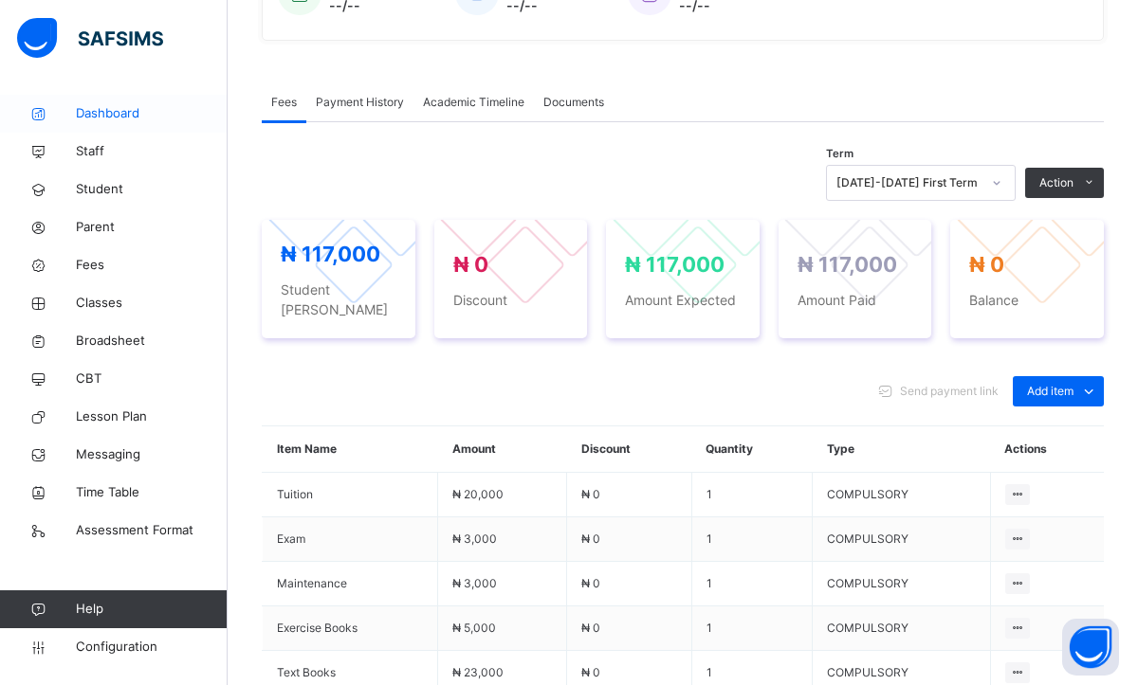
click at [147, 112] on span "Dashboard" at bounding box center [152, 113] width 152 height 19
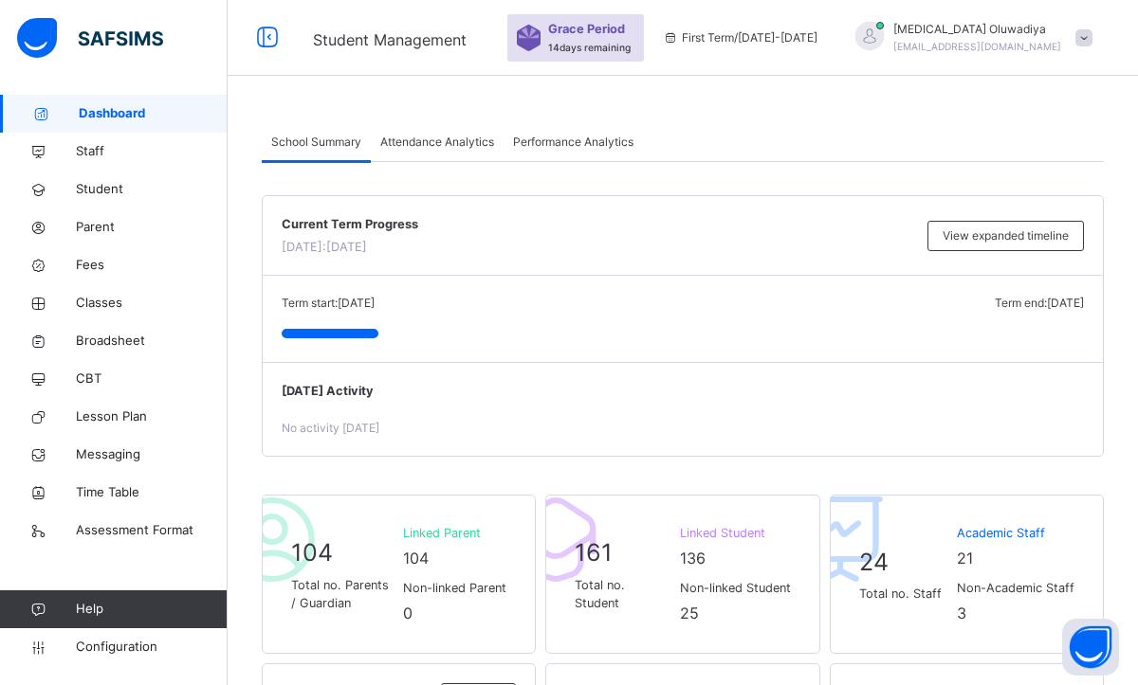
click at [636, 301] on div "Term start: [DATE] Term end: [DATE]" at bounding box center [683, 303] width 802 height 17
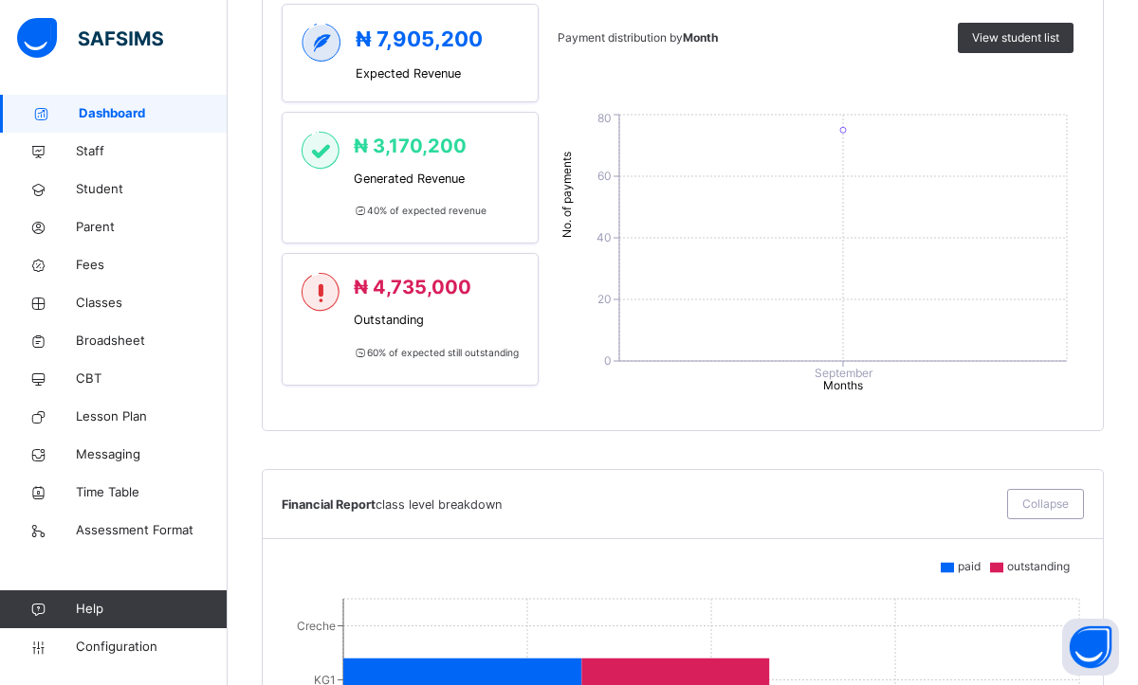
scroll to position [910, 0]
